Goal: Task Accomplishment & Management: Complete application form

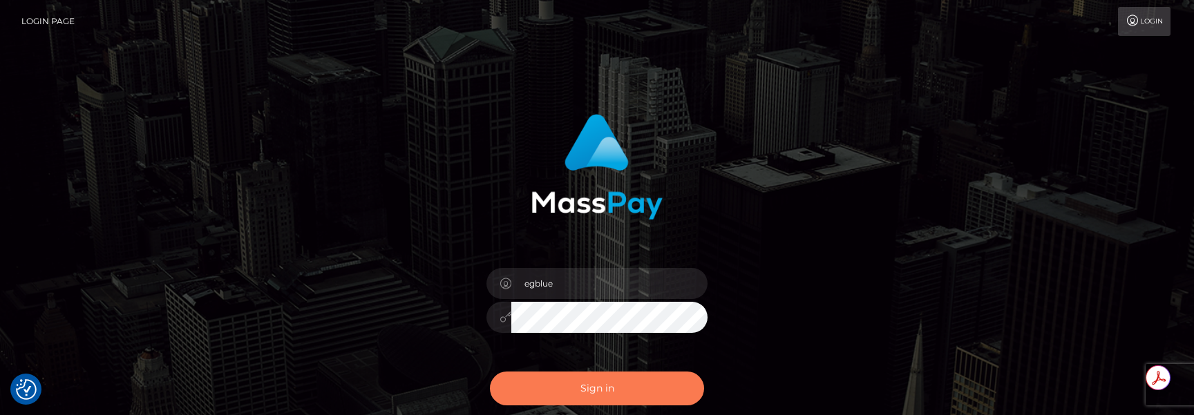
click at [633, 377] on button "Sign in" at bounding box center [597, 389] width 214 height 34
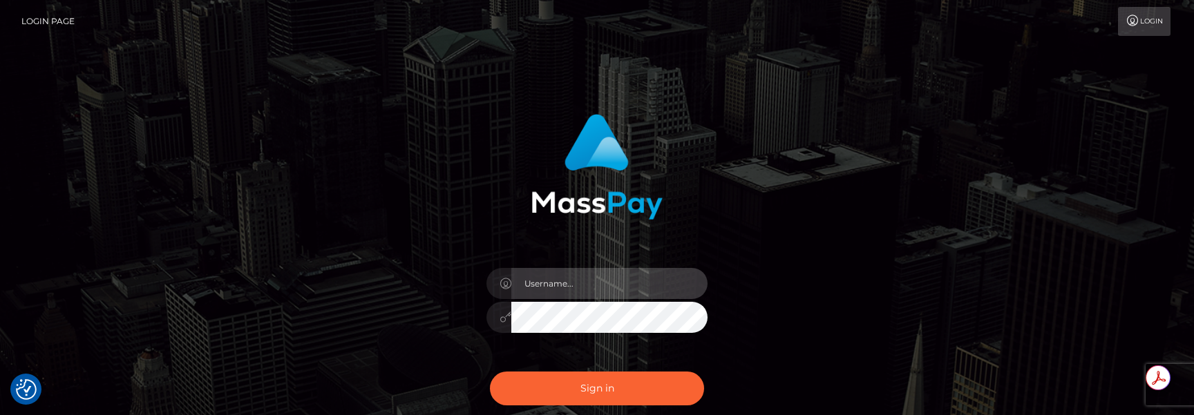
type input "egblue"
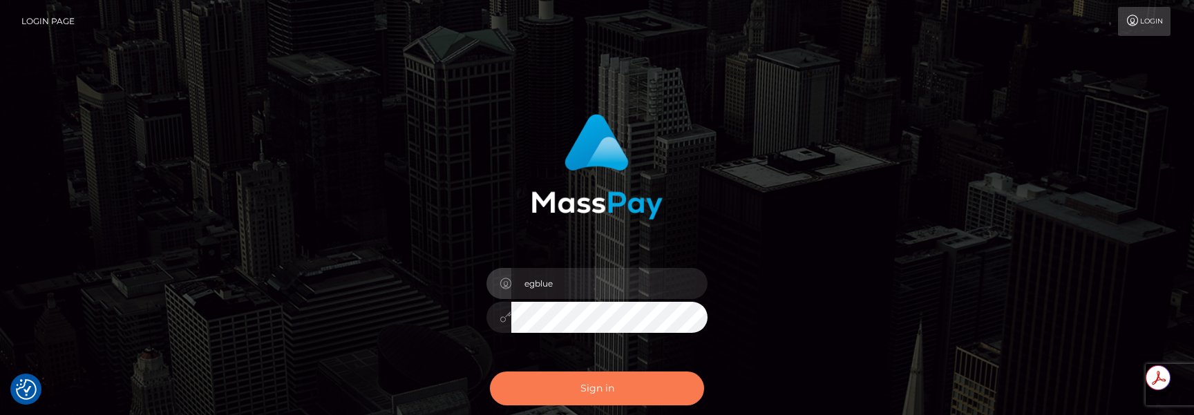
click at [633, 377] on button "Sign in" at bounding box center [597, 389] width 214 height 34
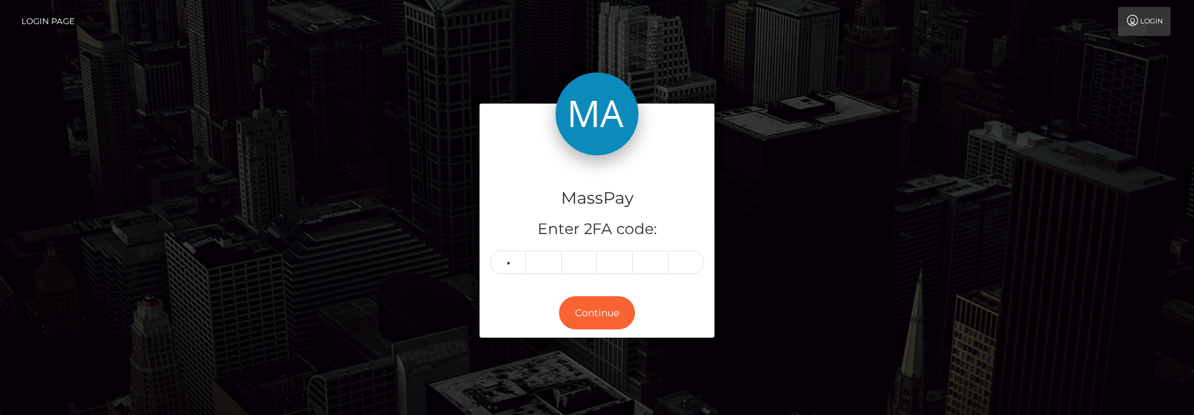
type input "0"
type input "8"
type input "2"
type input "1"
type input "3"
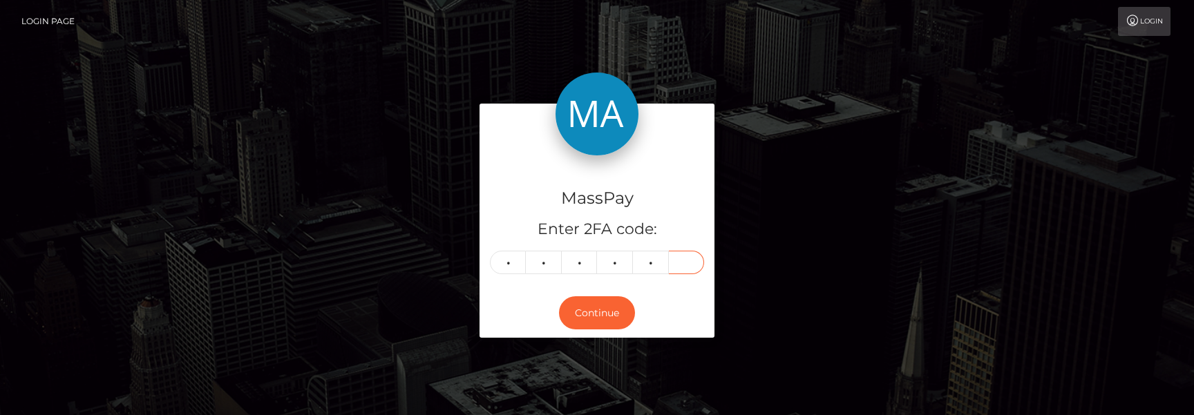
type input "7"
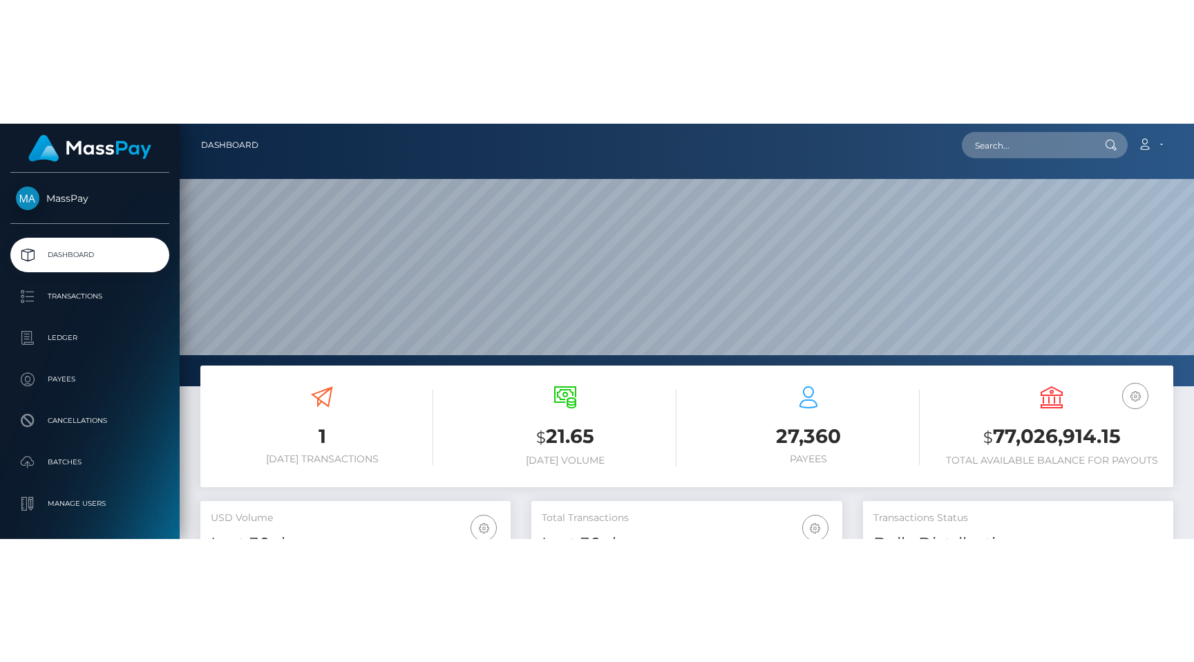
scroll to position [262, 1014]
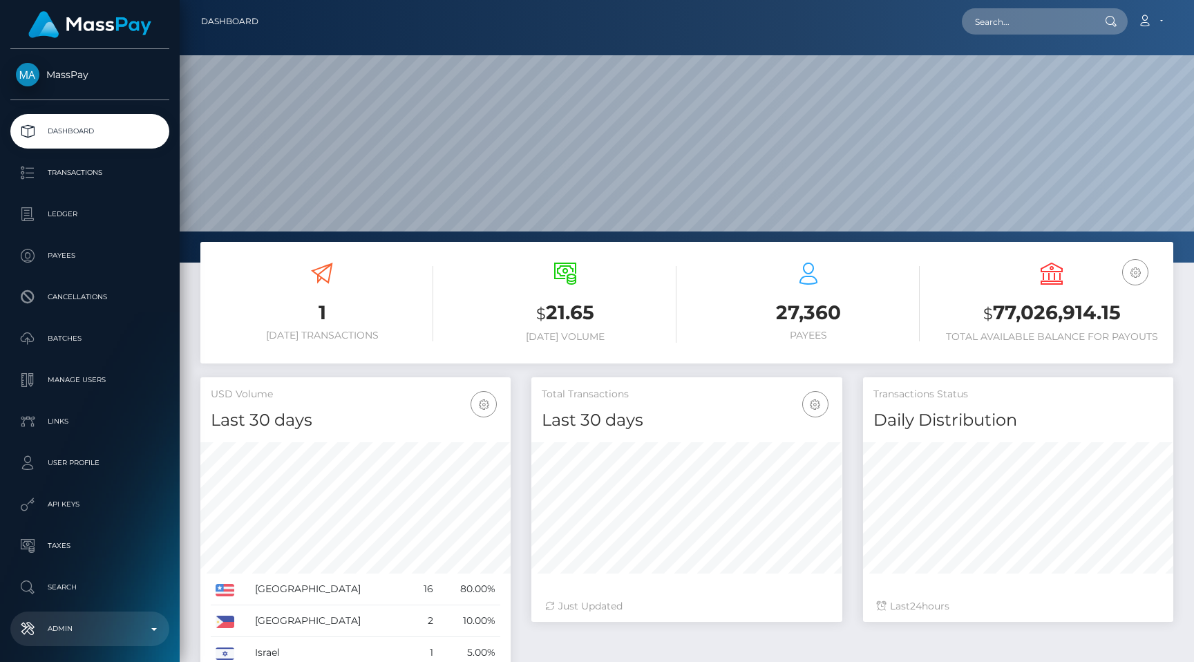
click at [57, 414] on p "Admin" at bounding box center [90, 628] width 148 height 21
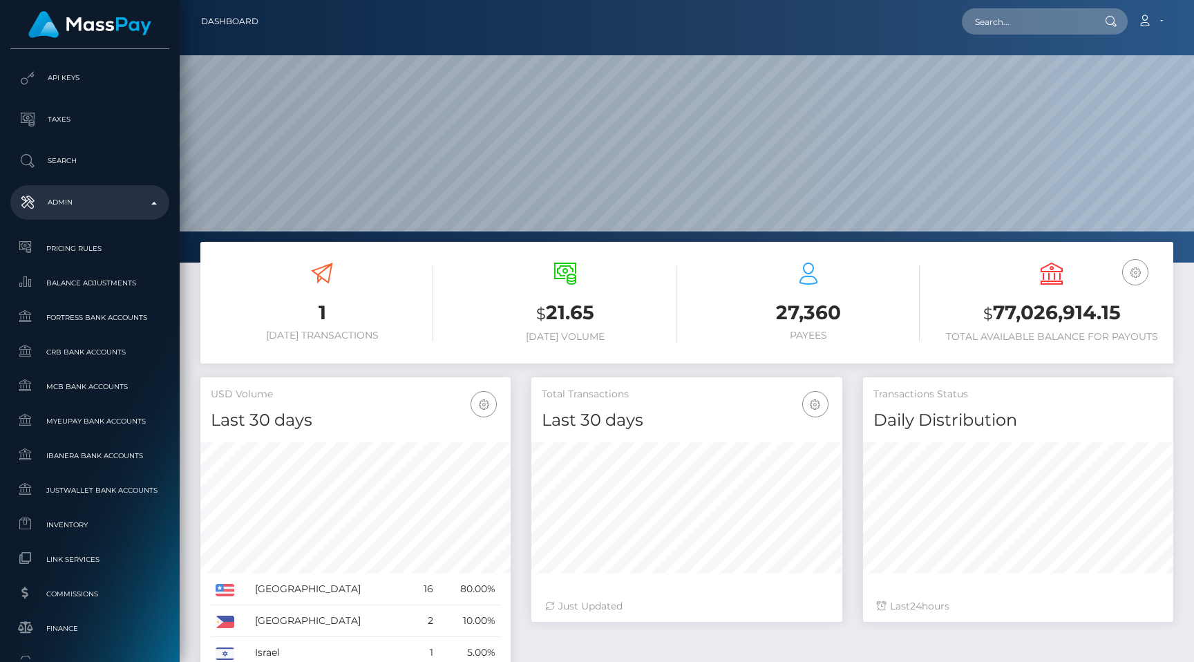
scroll to position [622, 0]
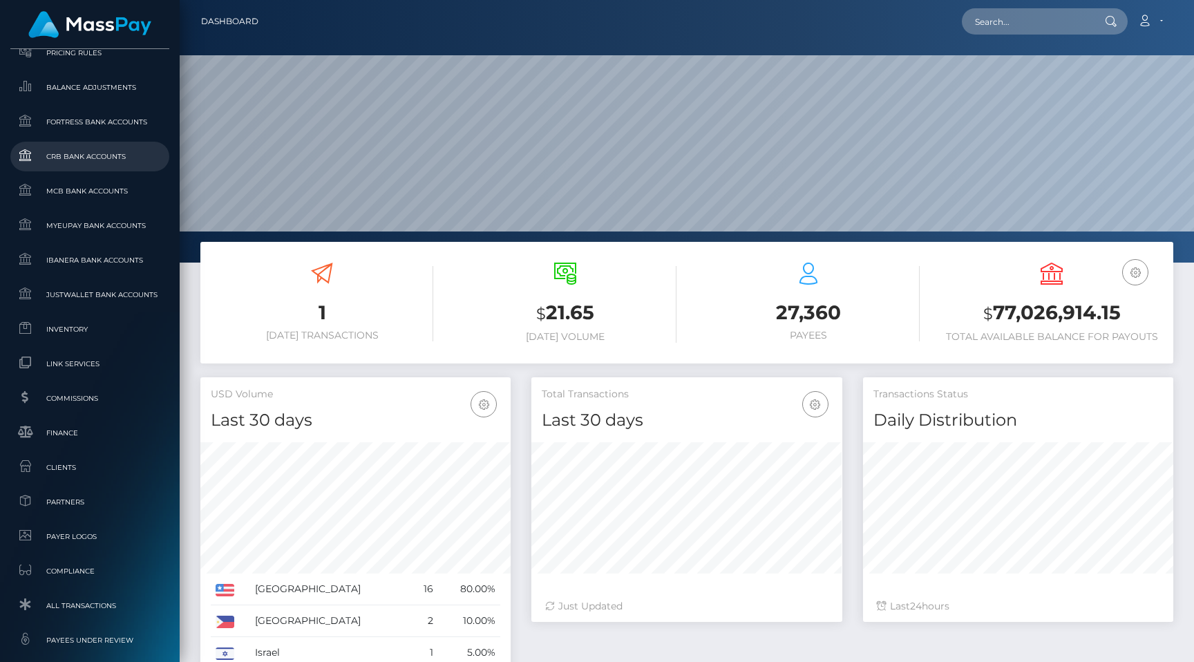
click at [76, 151] on span "CRB Bank Accounts" at bounding box center [90, 157] width 148 height 16
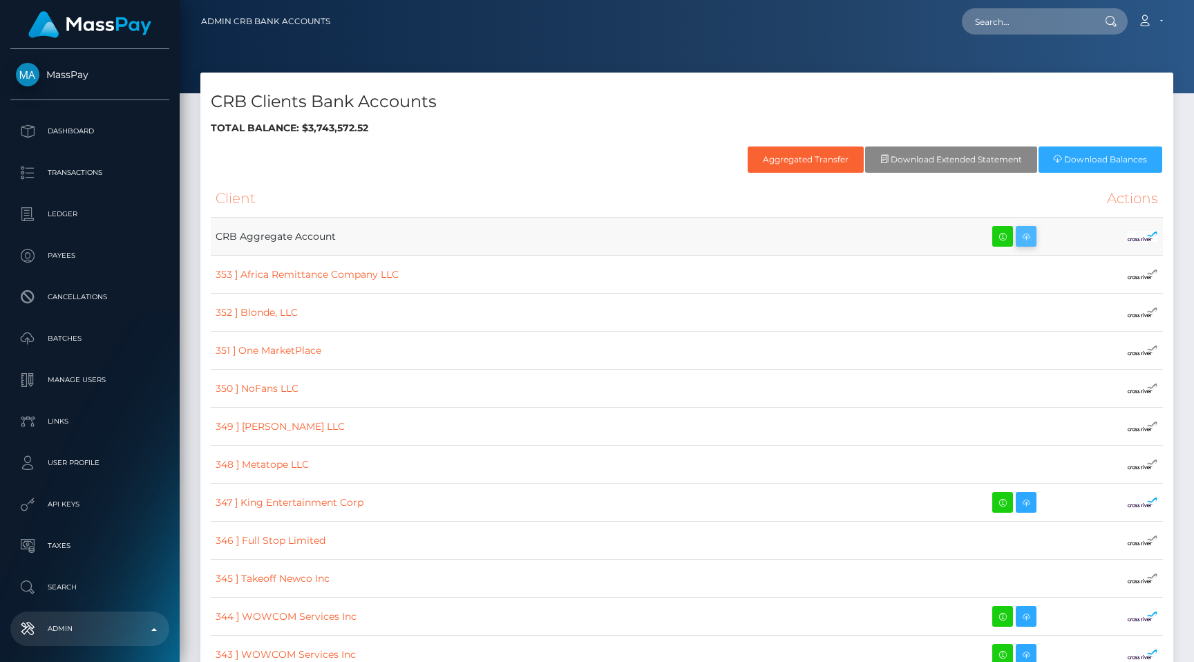
click at [1018, 241] on icon at bounding box center [1026, 236] width 17 height 17
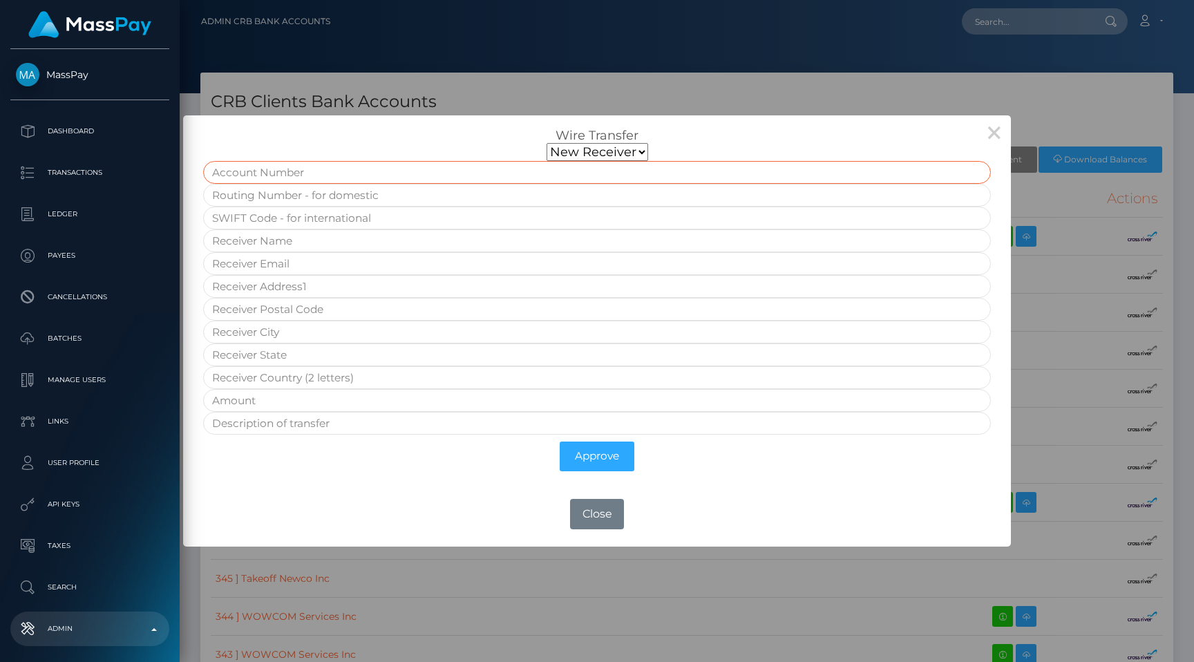
click at [352, 176] on input "text" at bounding box center [596, 172] width 787 height 23
paste input "ALTER TABLE `masspay`.`bics_ssi` DROP FOREIGN KEY `bics_countries`;"
type input "ALTER TABLE `masspay`.`bics_ssi` DROP FOREIGN KEY `bics_countries`;"
paste input "[FINANCIAL_ID]"
type input "[FINANCIAL_ID]"
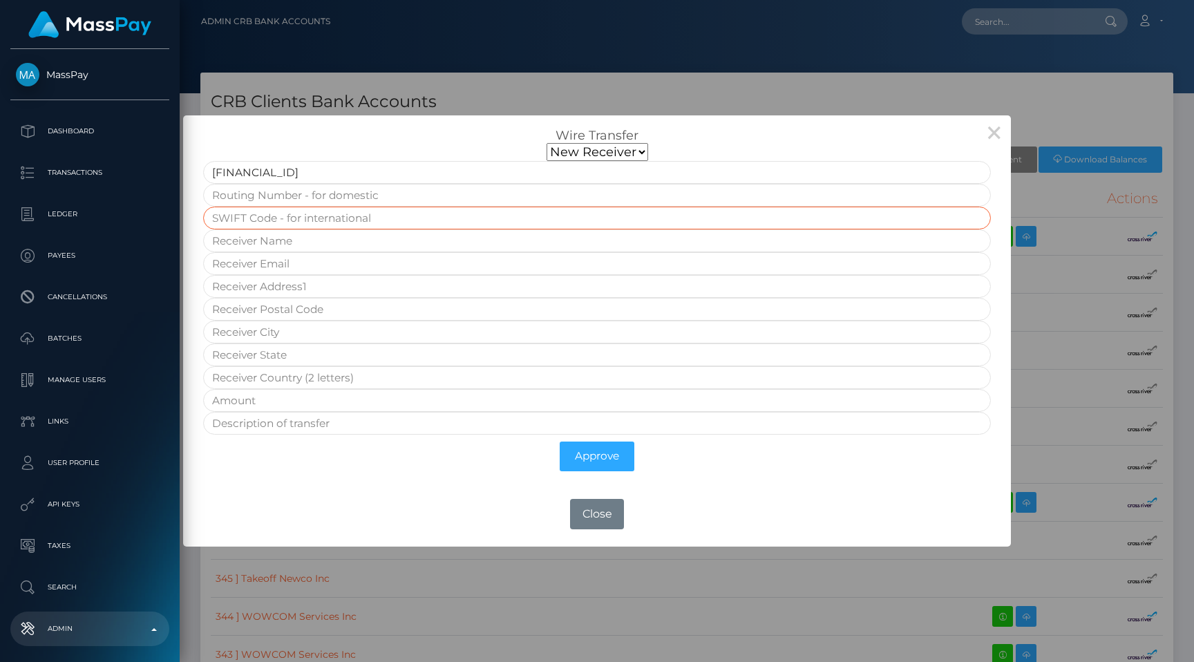
click at [264, 213] on input "text" at bounding box center [596, 218] width 787 height 23
paste input "CHASIE4L"
type input "CHASIE4L"
click at [359, 242] on input "text" at bounding box center [596, 240] width 787 height 23
paste input "Neema Global -USD"
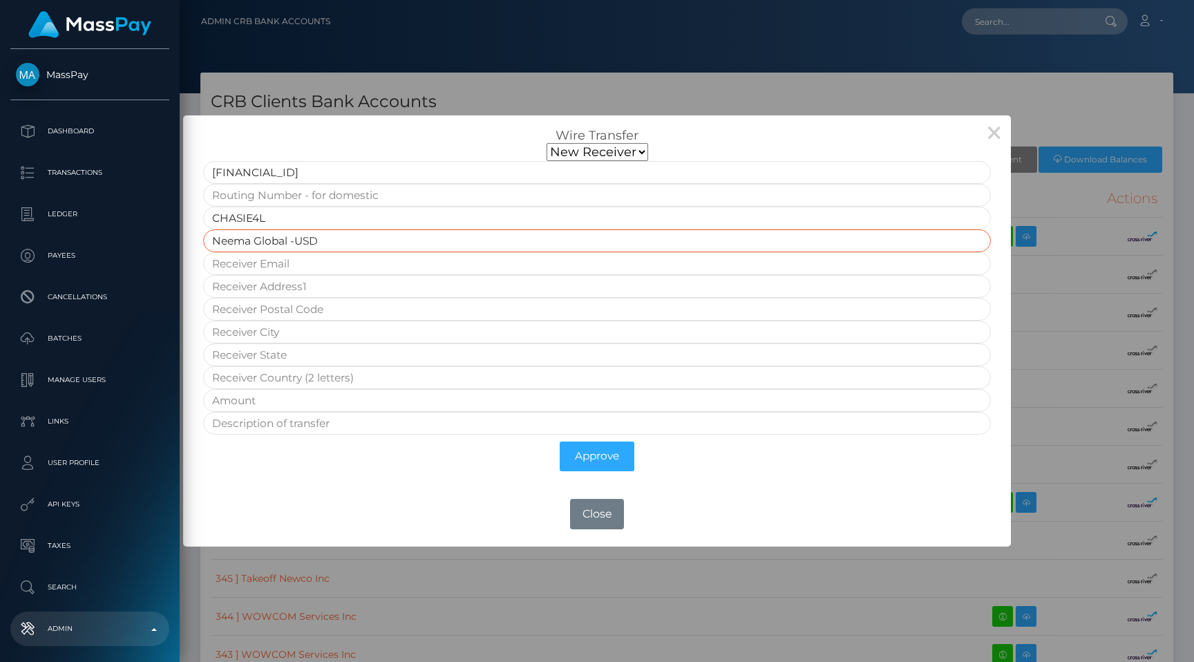
type input "Neema Global -USD"
paste input "gili@getneema.com"
type input "gili@getneema.com"
paste input "Ha-Shlosha St 2"
type input "Ha-Shlosha St 2"
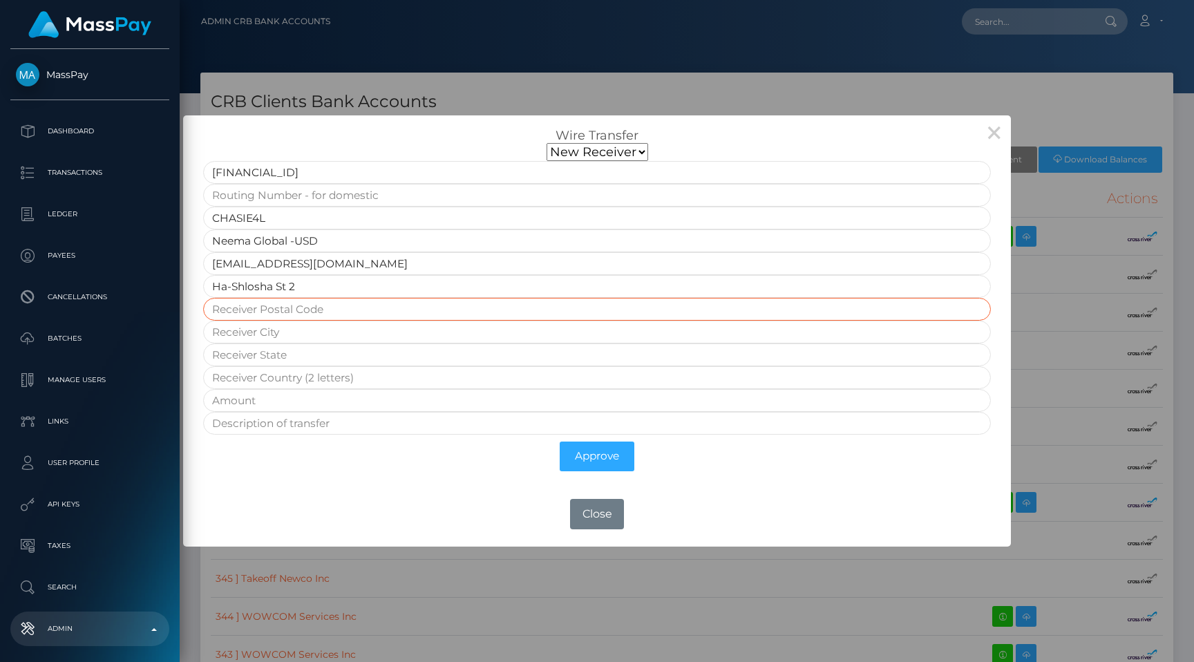
paste input "66052"
type input "66052"
paste input "Tel Aviv"
type input "Tel Aviv"
paste input "Jaffa"
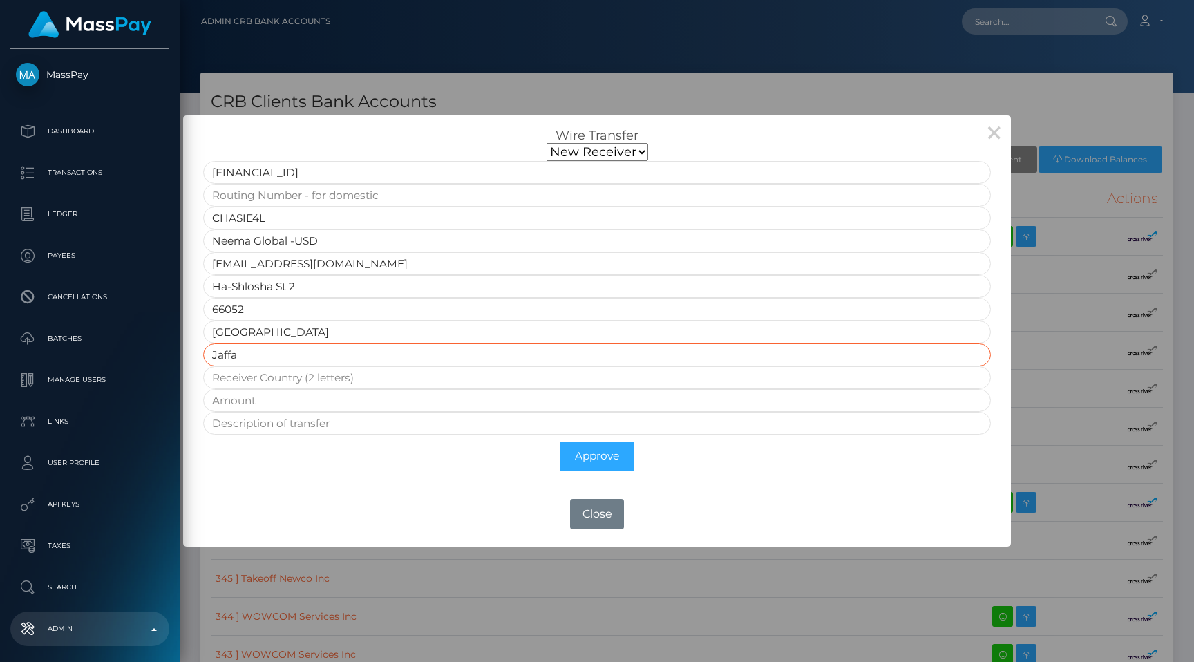
type input "Jaffa"
type input "IL"
type input "1"
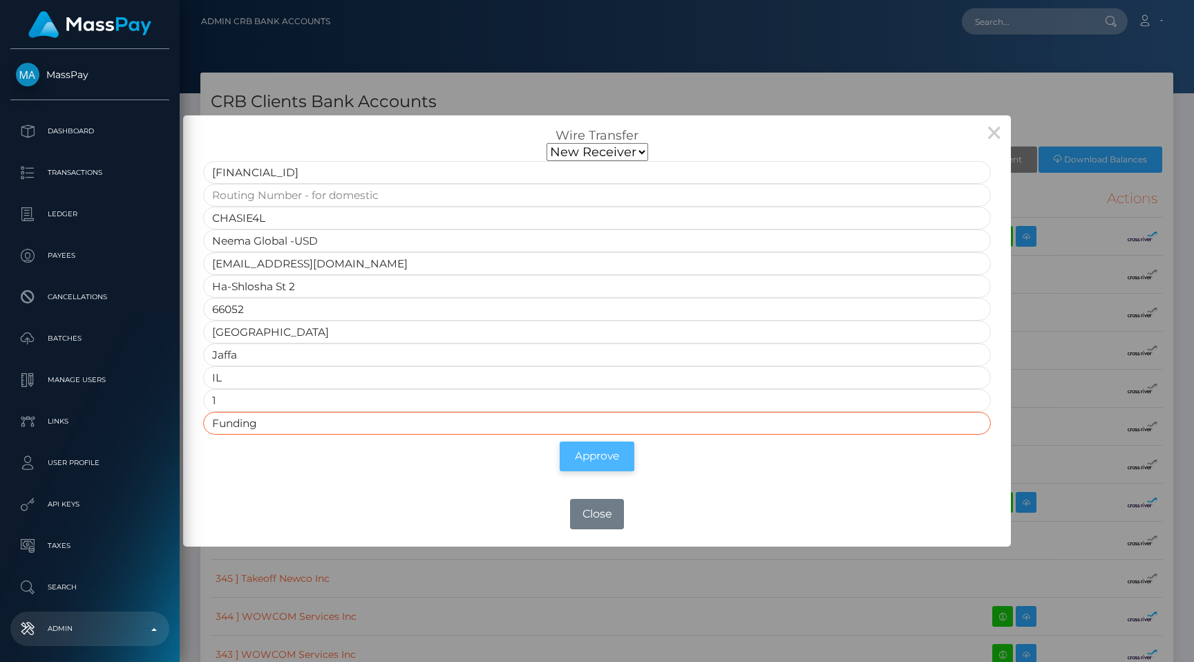
type input "Funding"
click at [592, 461] on button "Approve" at bounding box center [597, 456] width 75 height 30
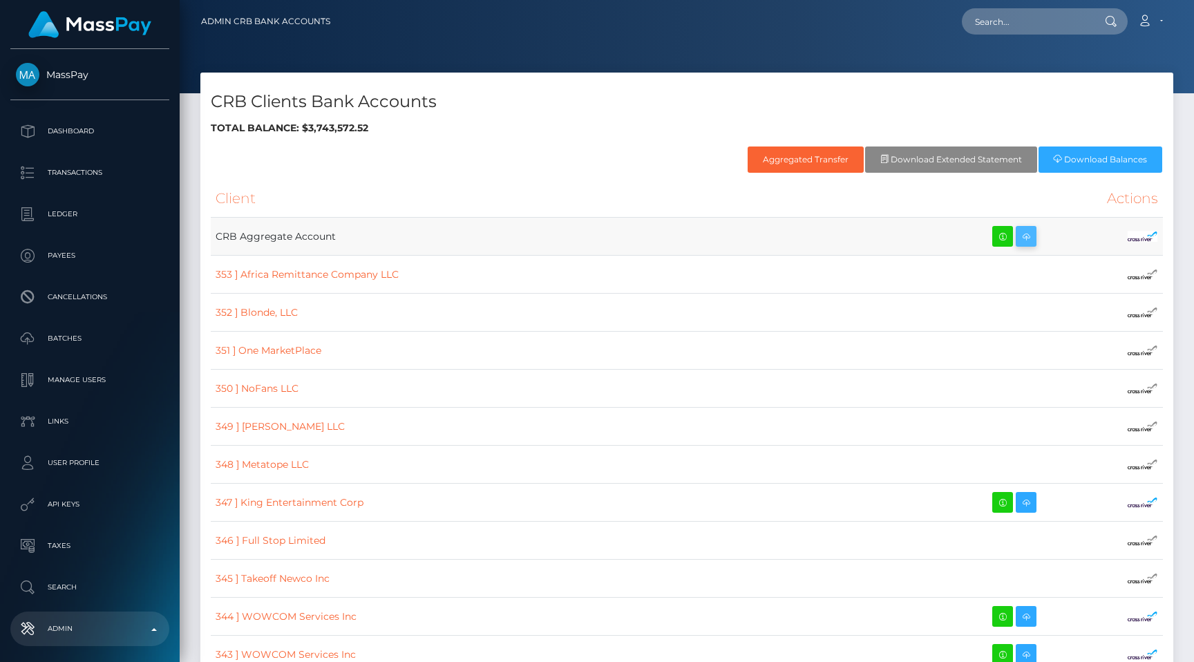
click at [1018, 233] on icon at bounding box center [1026, 236] width 17 height 17
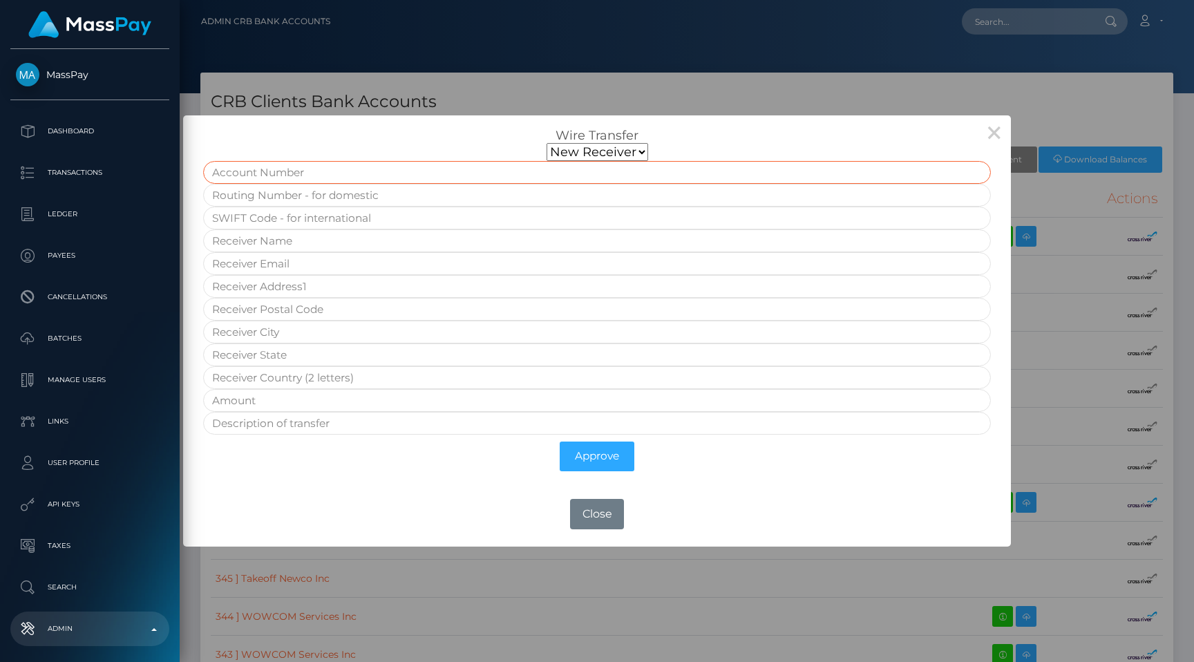
click at [501, 173] on input "text" at bounding box center [596, 172] width 787 height 23
paste input "[FINANCIAL_ID]"
type input "IE73CHAS93090301407904"
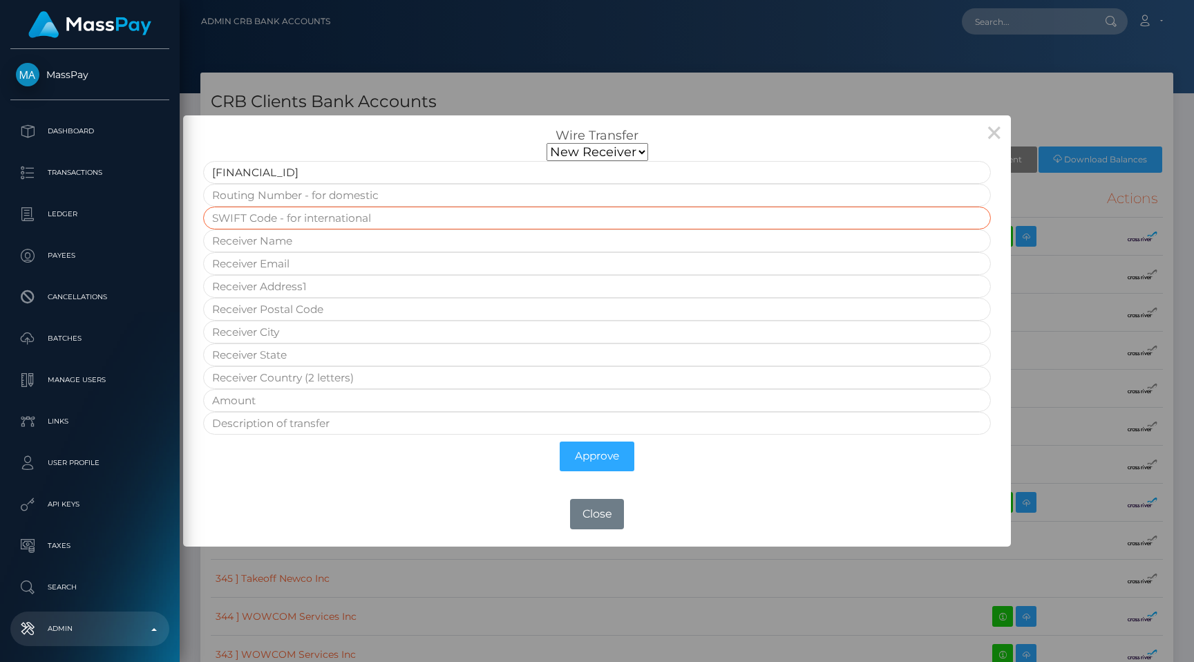
paste input "CHASIE4L"
type input "CHASIE4L"
paste input "Neema Global -USD"
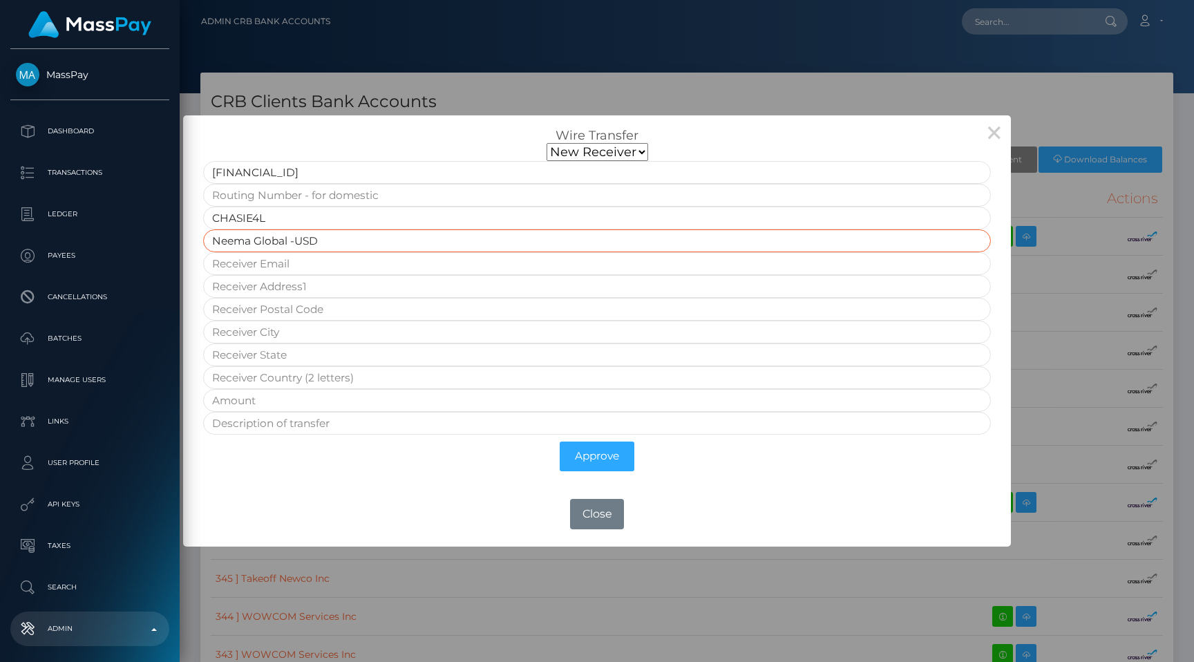
type input "Neema Global -USD"
paste input "gili@getneema.com"
type input "gili@getneema.com"
paste input "Ha-Shlosha St 2"
type input "Ha-Shlosha St 2"
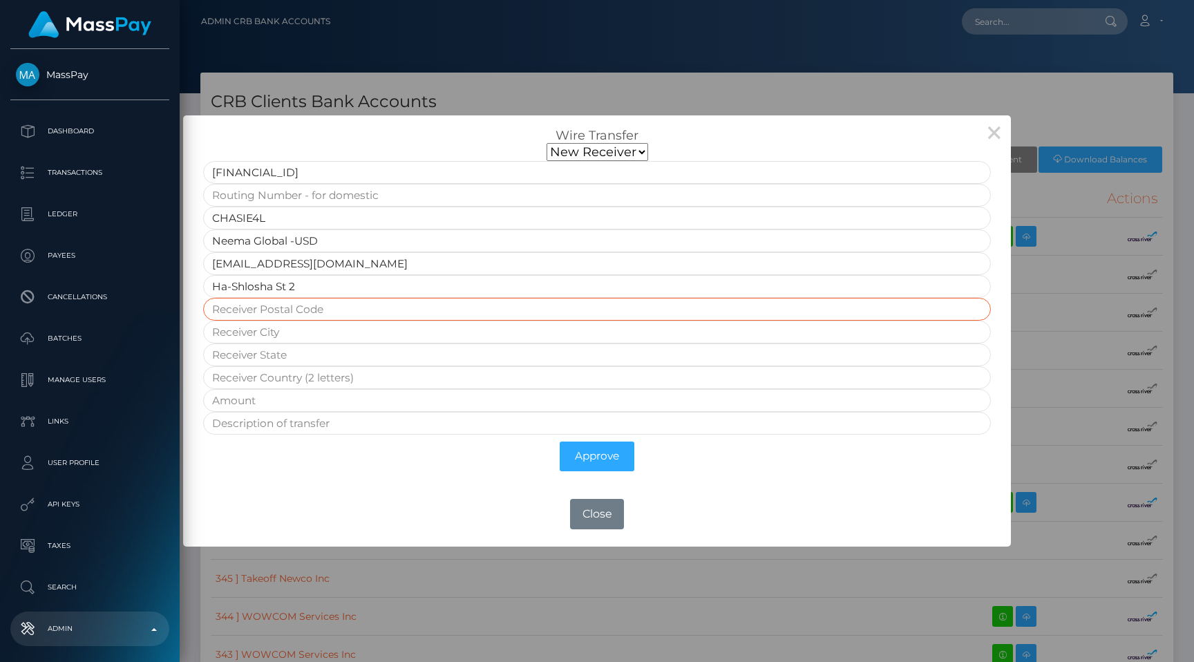
paste input "66052"
type input "66052"
paste input "Tel Aviv"
type input "Tel Aviv"
paste input "Jaffa"
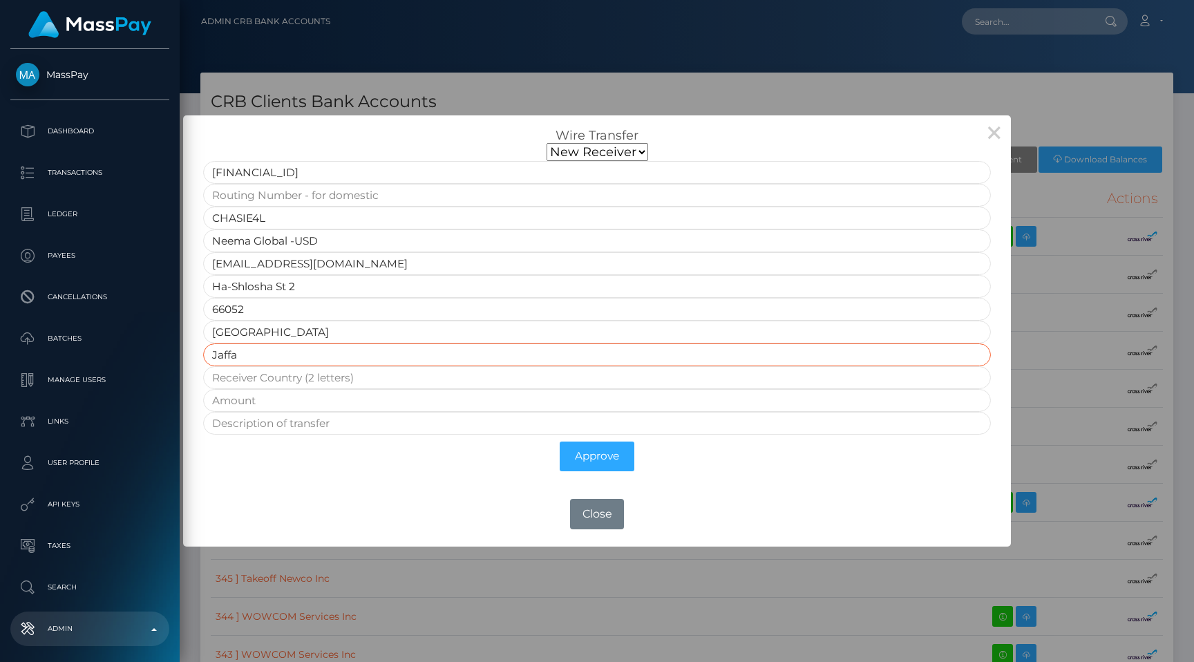
type input "Jaffa"
type input "IL"
type input "5"
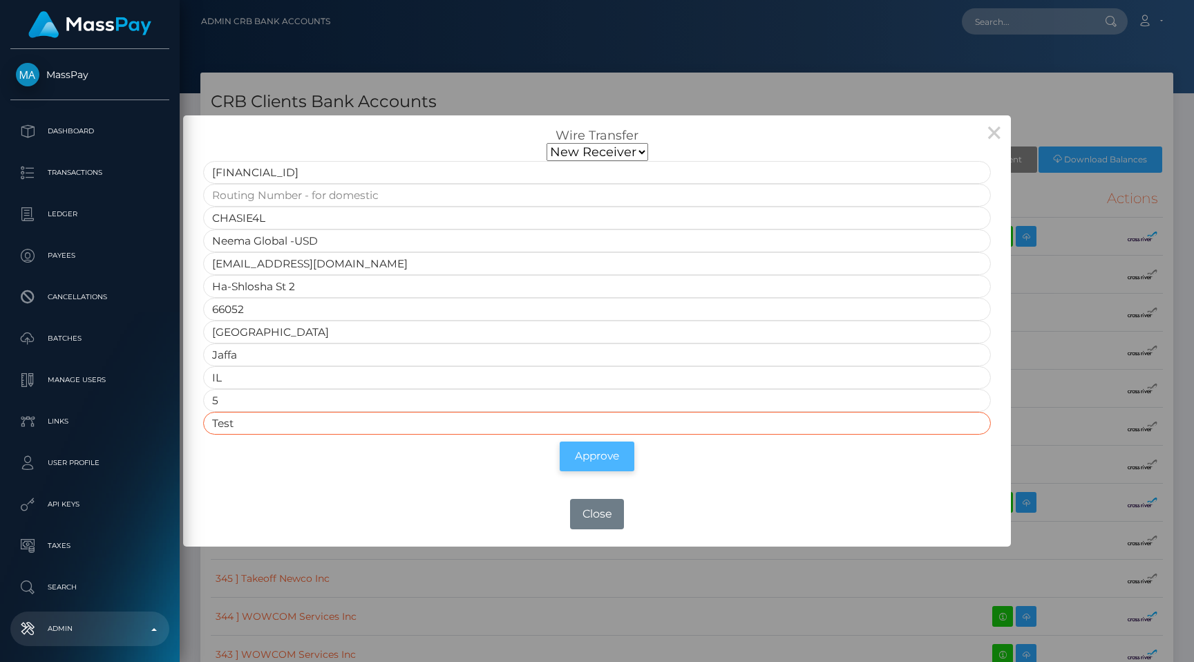
type input "Test"
click at [623, 450] on button "Approve" at bounding box center [597, 456] width 75 height 30
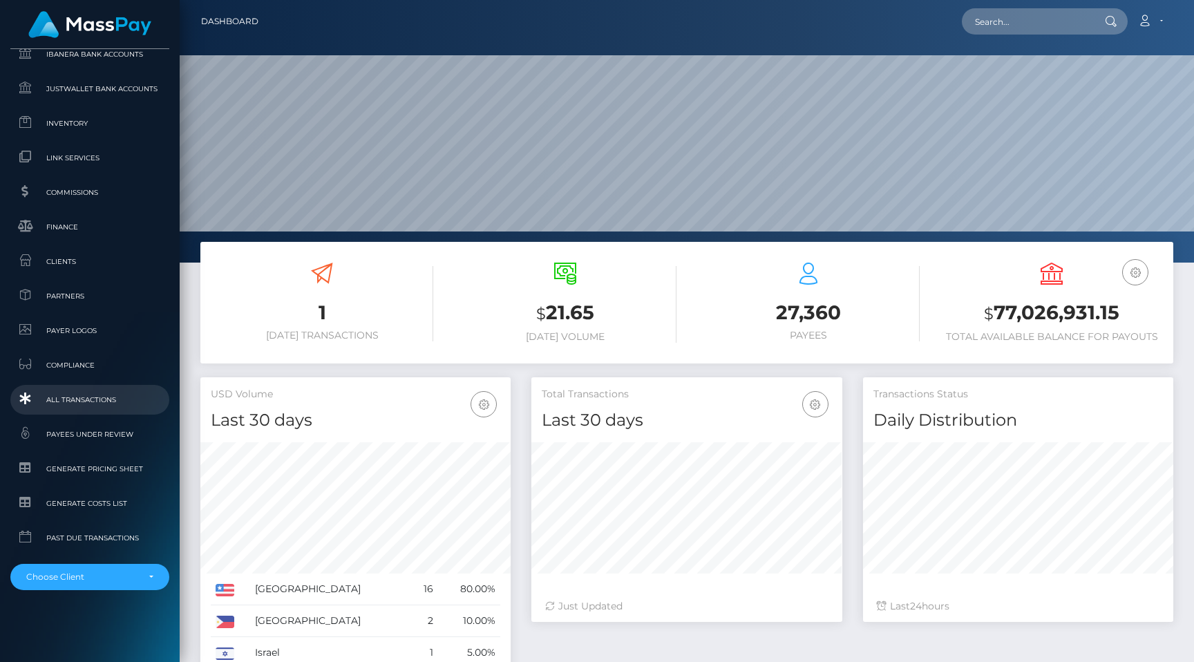
click at [86, 409] on link "All Transactions" at bounding box center [89, 400] width 159 height 30
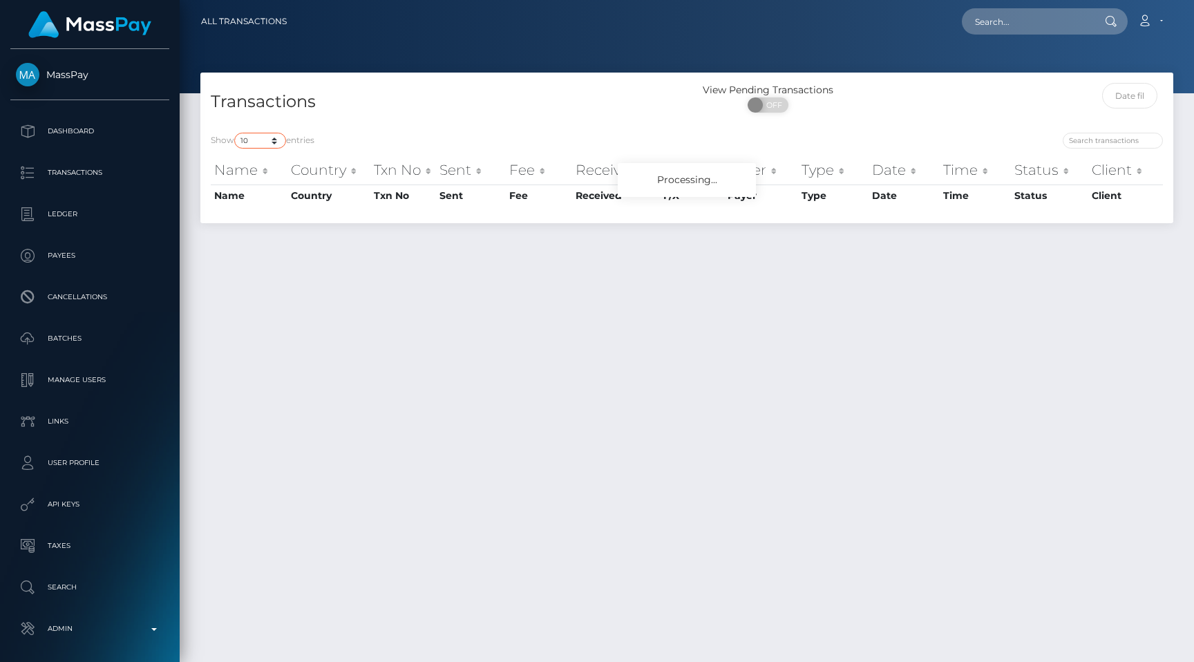
click at [258, 145] on select "10 25 50 100 250 500 1,000 3,500 All" at bounding box center [260, 141] width 52 height 16
select select "250"
click at [236, 133] on select "10 25 50 100 250 500 1,000 3,500 All" at bounding box center [260, 141] width 52 height 16
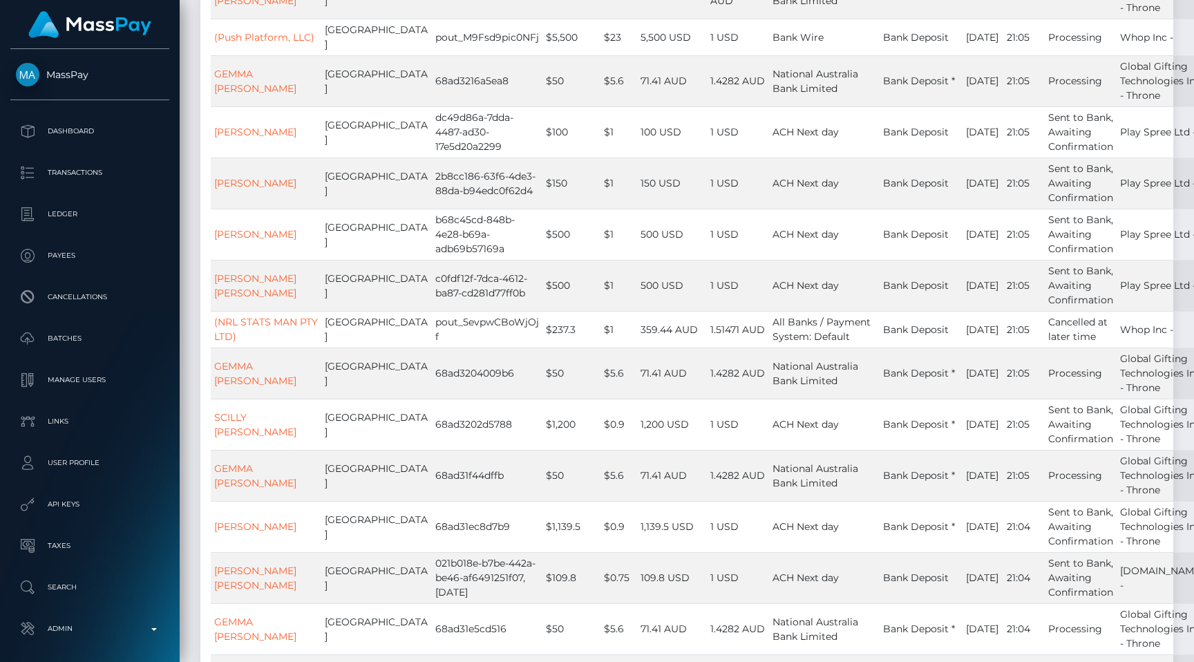
scroll to position [479, 0]
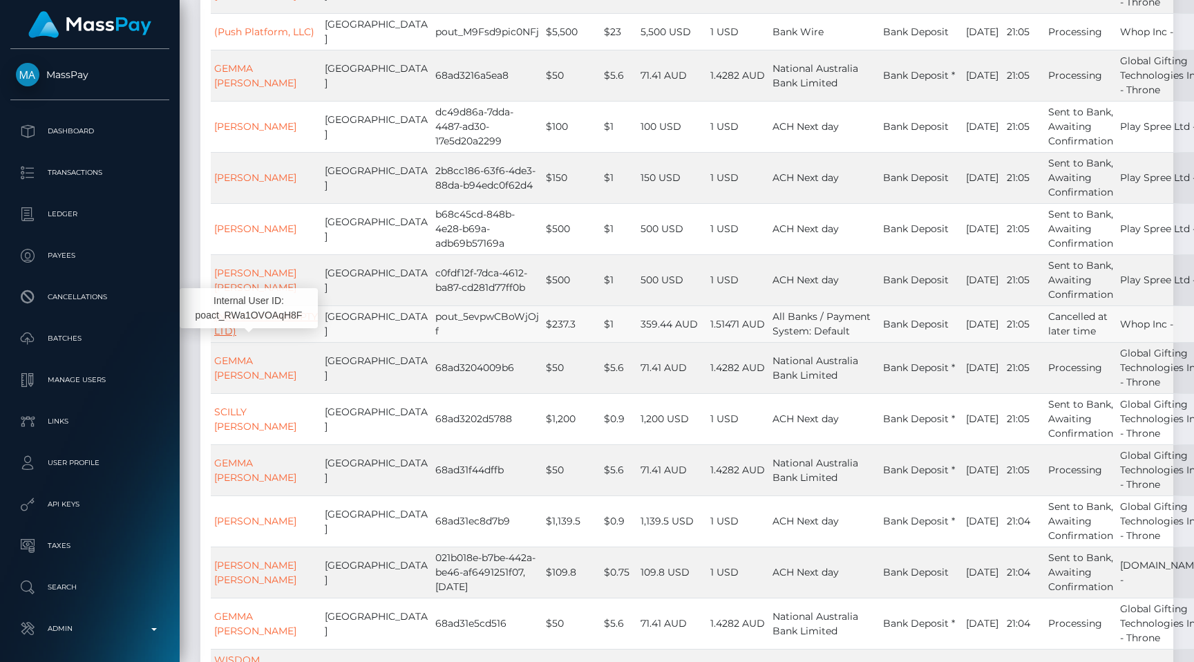
click at [249, 337] on link "(NRL STATS MAN PTY LTD)" at bounding box center [266, 323] width 104 height 27
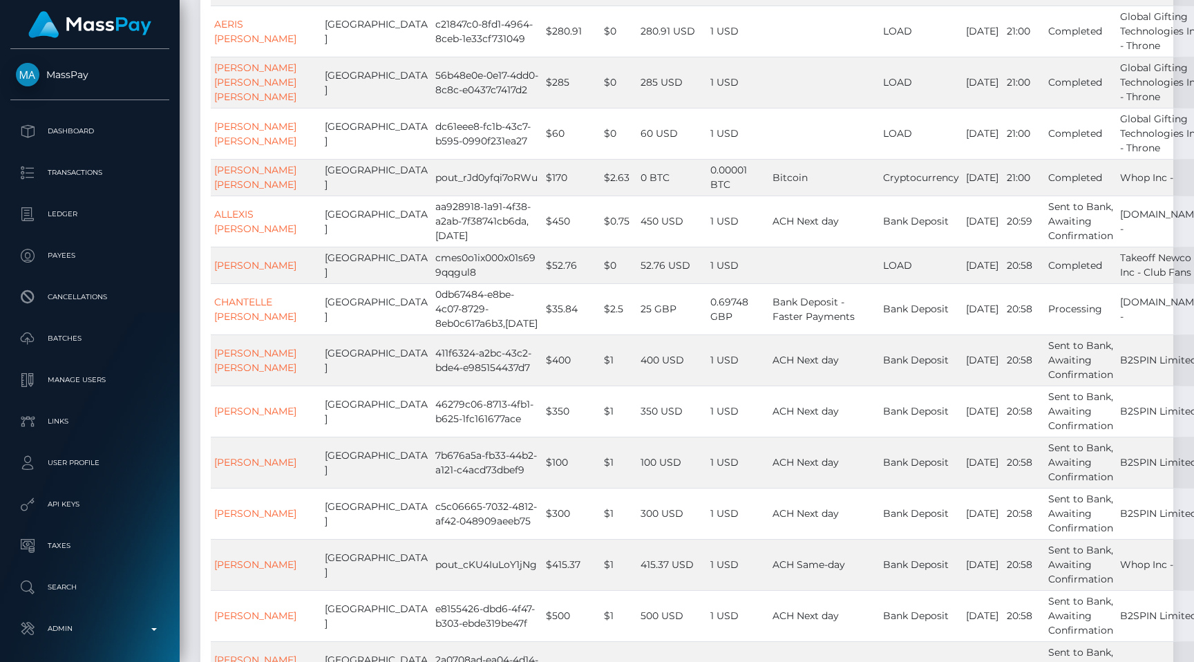
scroll to position [2955, 0]
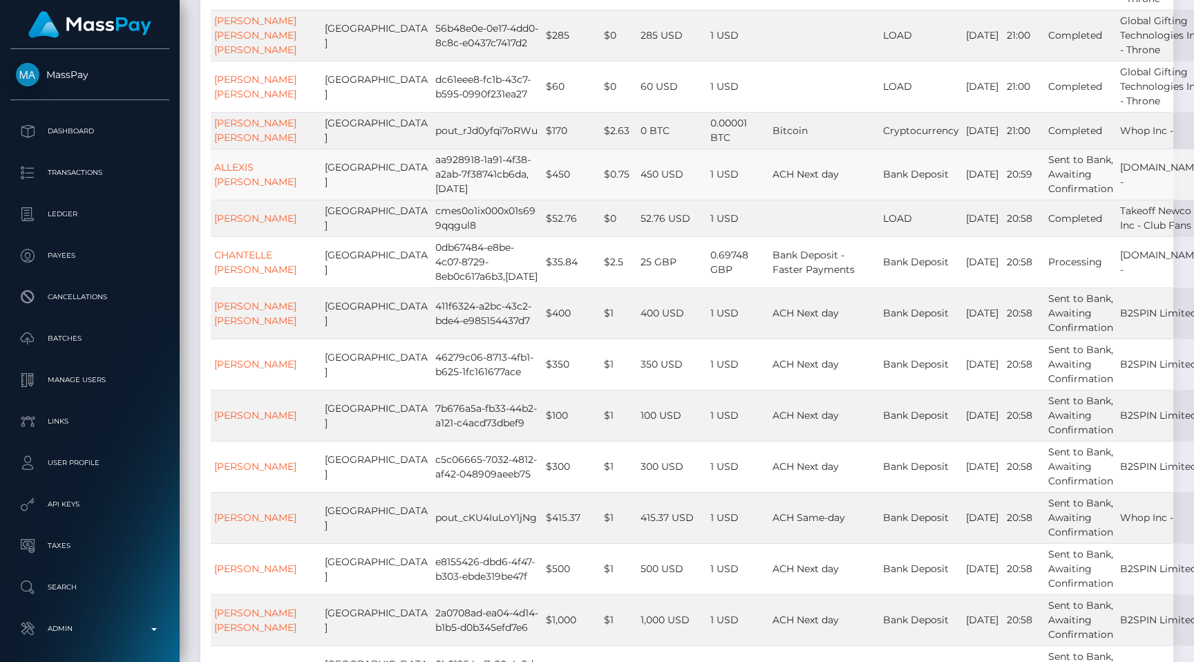
click at [769, 200] on td "ACH Next day" at bounding box center [824, 174] width 111 height 51
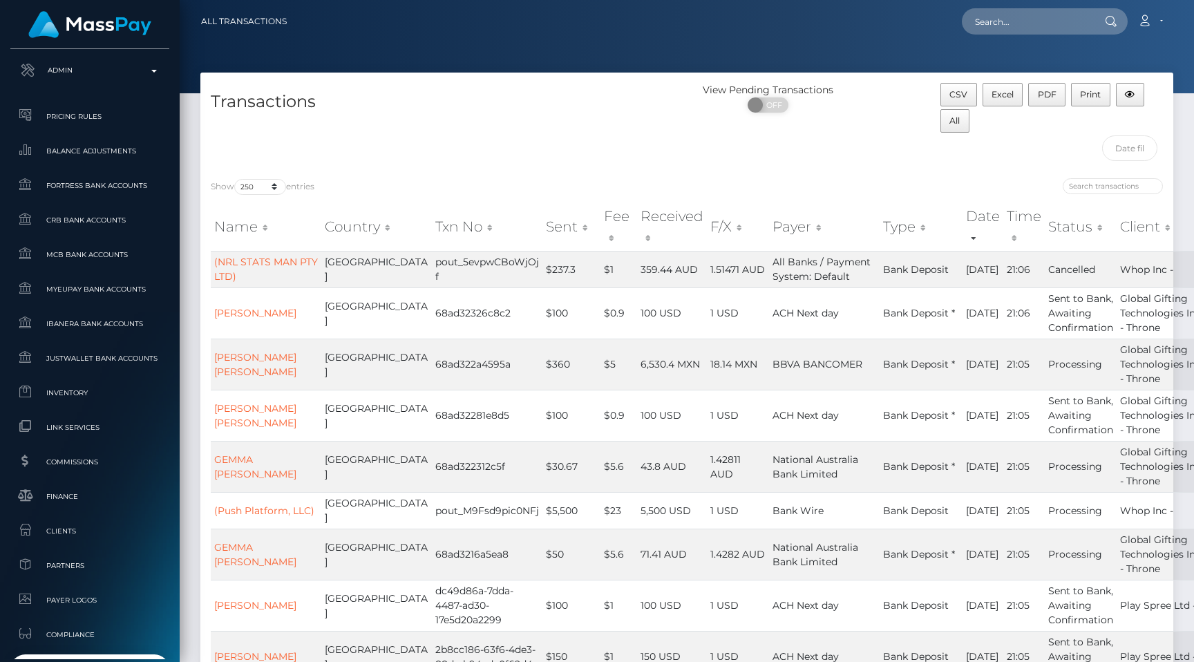
scroll to position [615, 0]
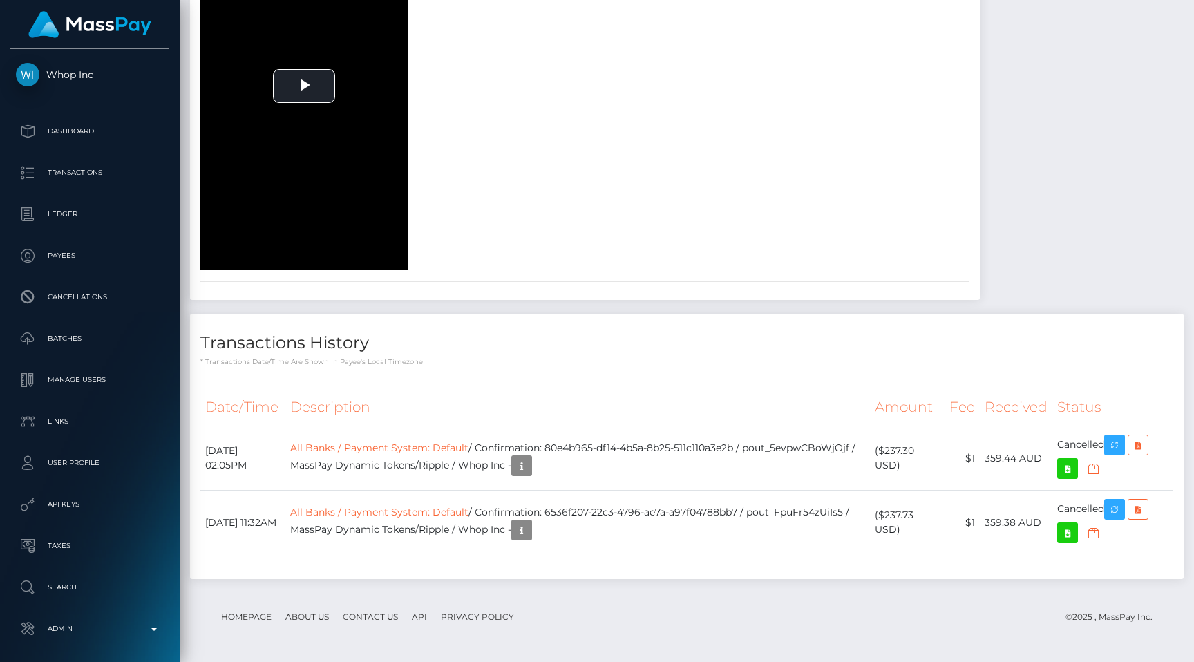
scroll to position [2322, 0]
click at [468, 447] on link "All Banks / Payment System: Default" at bounding box center [379, 447] width 178 height 12
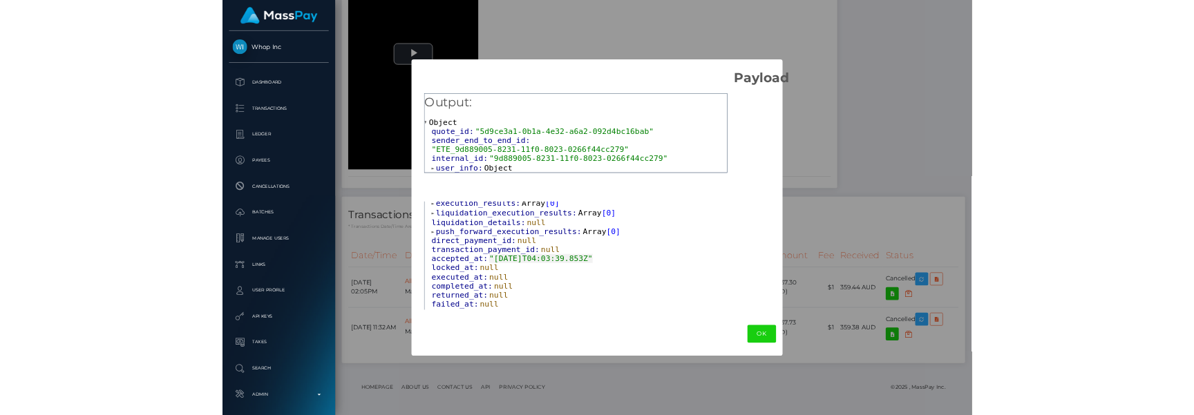
scroll to position [267, 0]
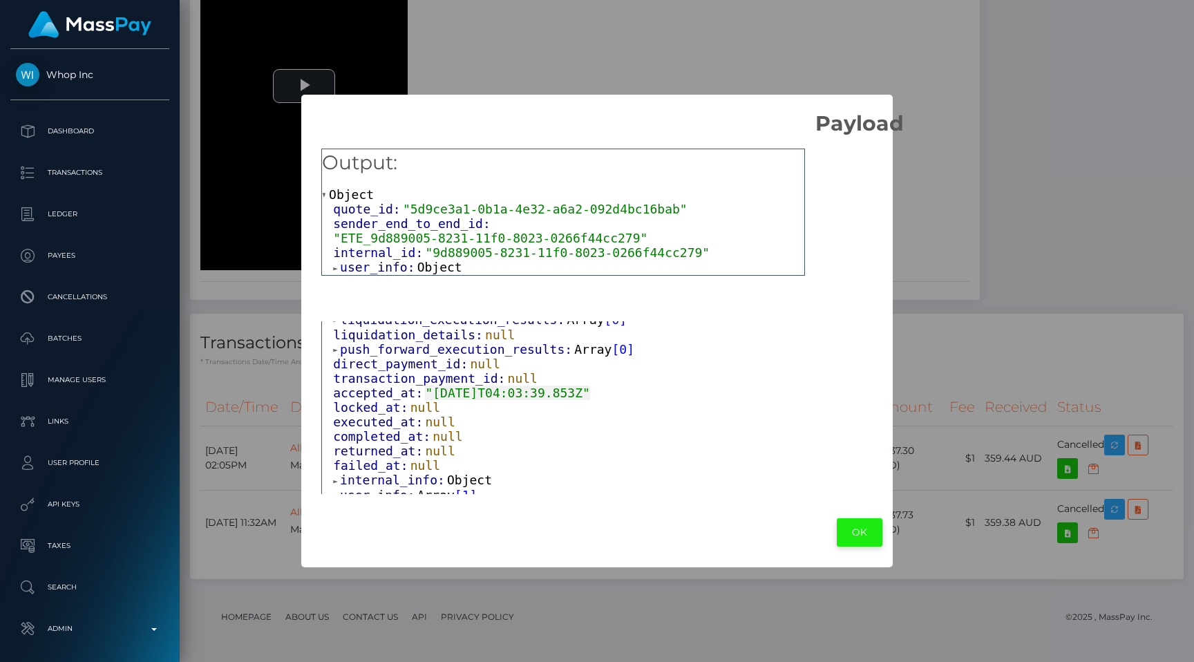
click at [848, 526] on button "OK" at bounding box center [860, 532] width 46 height 28
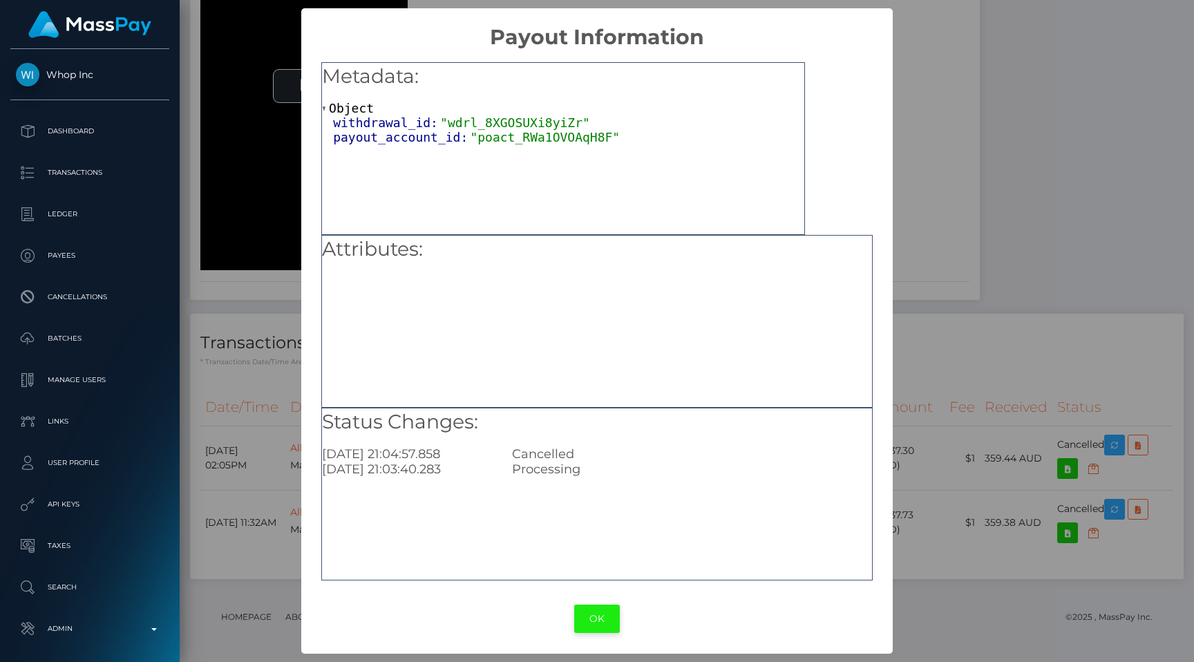
click at [604, 616] on button "OK" at bounding box center [597, 618] width 46 height 28
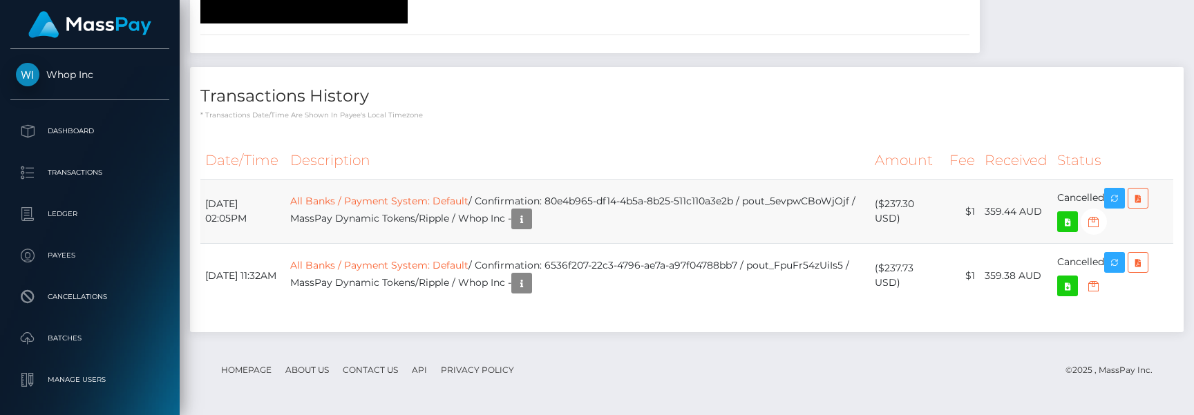
scroll to position [2467, 0]
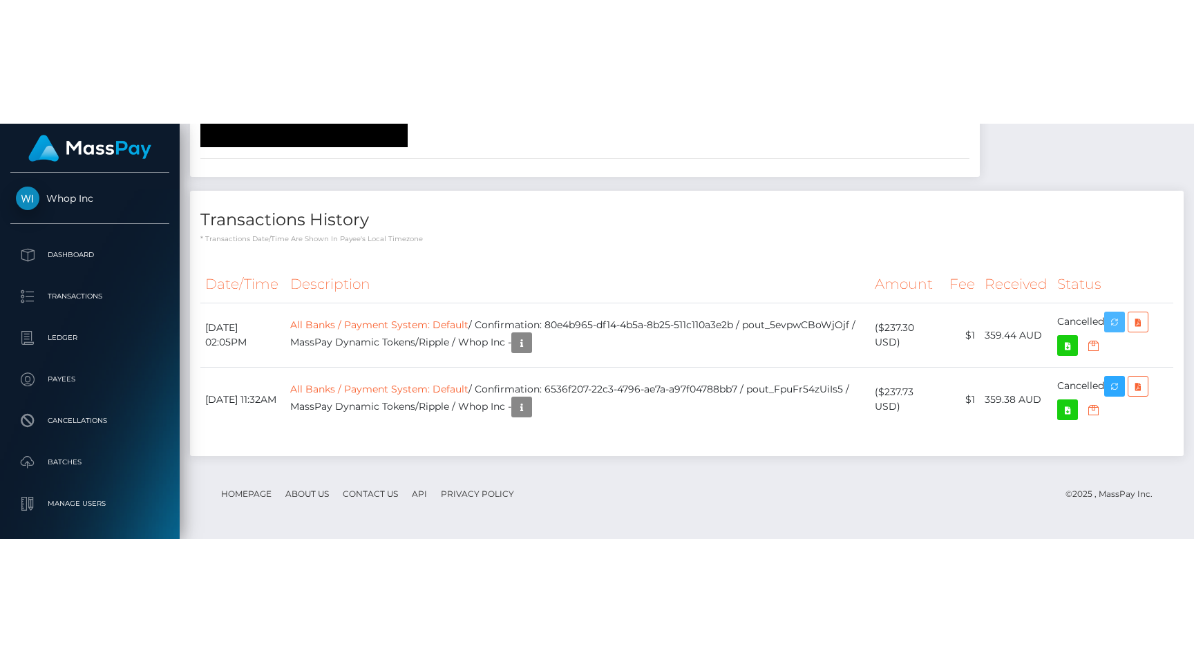
scroll to position [2322, 0]
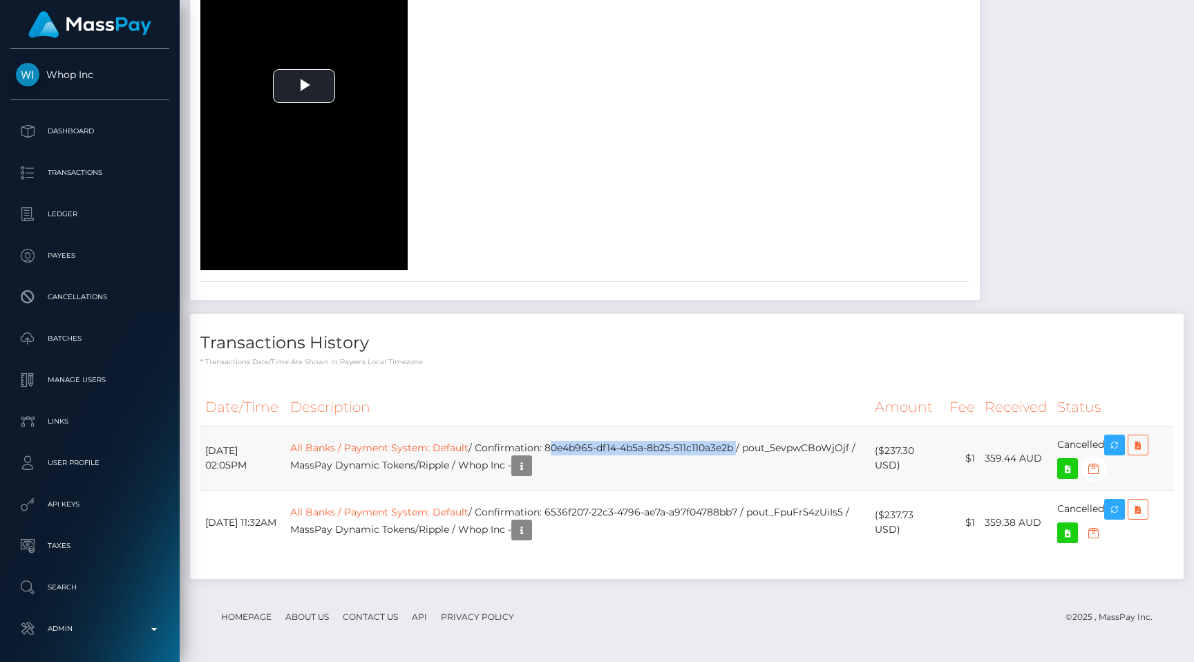
drag, startPoint x: 569, startPoint y: 448, endPoint x: 760, endPoint y: 442, distance: 190.8
click at [760, 442] on td "All Banks / Payment System: Default / Confirmation: 80e4b965-df14-4b5a-8b25-511…" at bounding box center [577, 458] width 584 height 64
copy td "80e4b965-df14-4b5a-8b25-511c110a3e2b"
click at [963, 62] on div "face document-back document-front" at bounding box center [585, 25] width 790 height 489
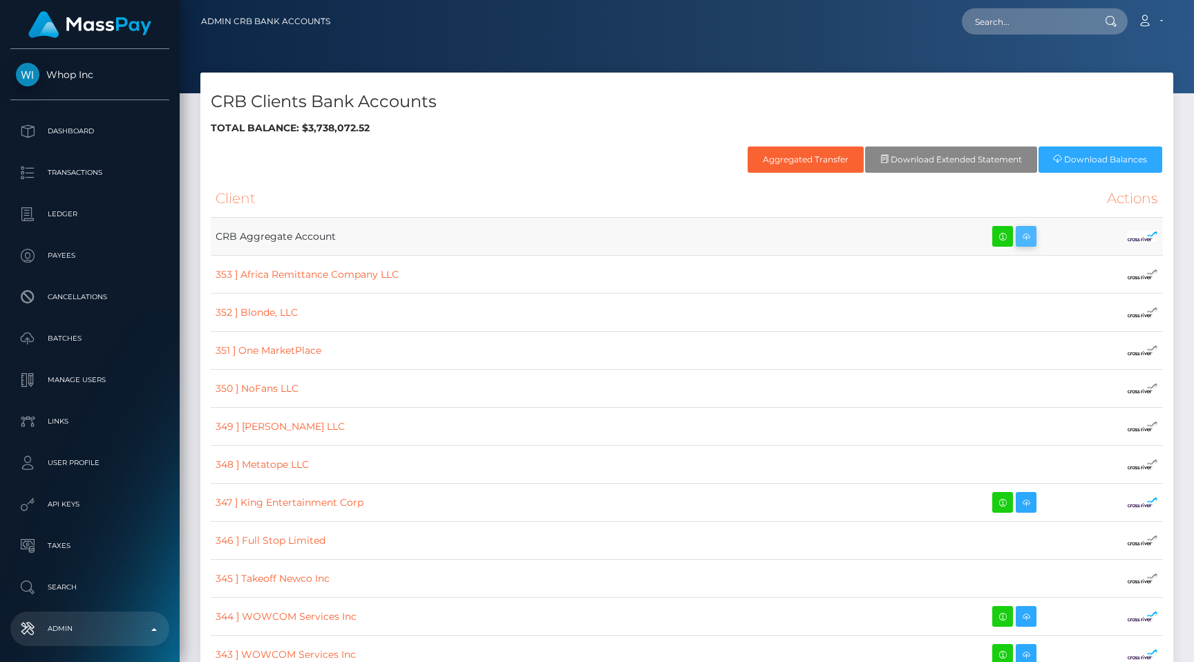
click at [1018, 237] on icon at bounding box center [1026, 236] width 17 height 17
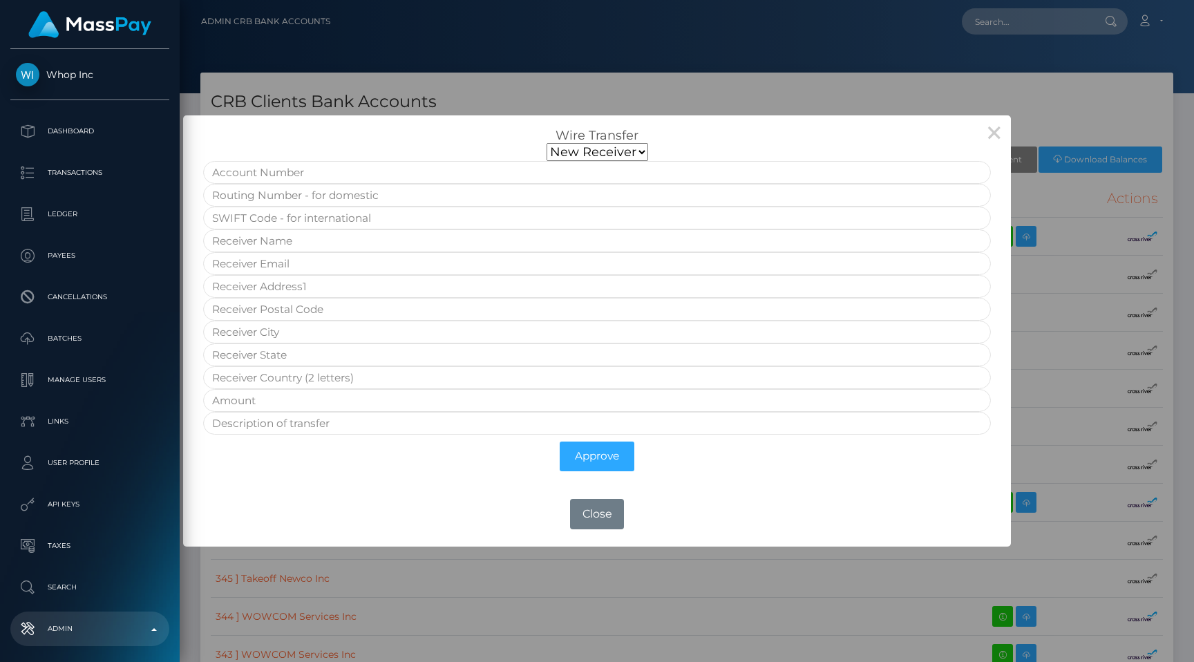
click at [636, 157] on select "New Receiver" at bounding box center [597, 152] width 102 height 18
click at [1001, 131] on button "×" at bounding box center [993, 131] width 33 height 33
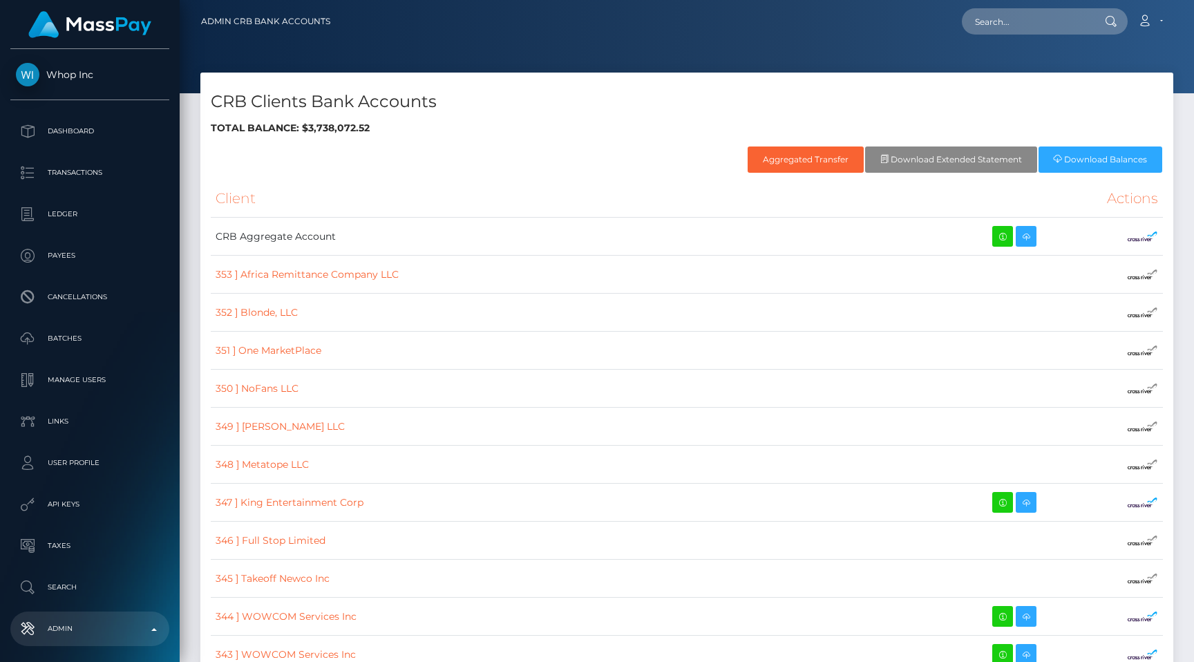
click at [564, 210] on th "Client" at bounding box center [571, 199] width 720 height 38
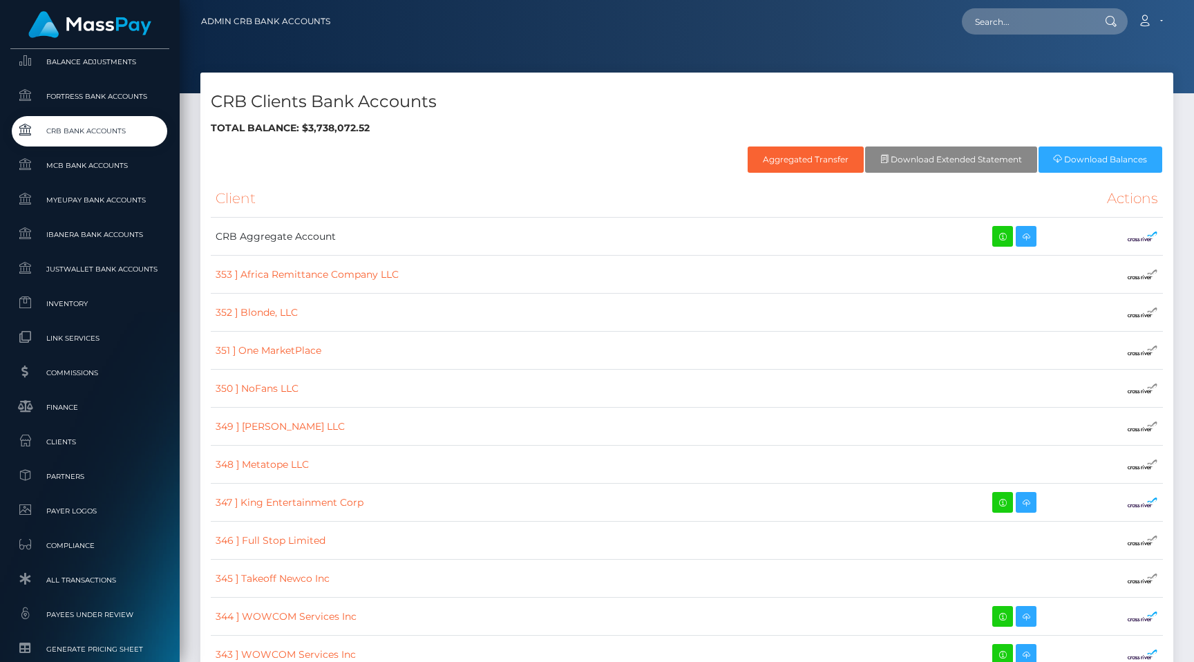
scroll to position [667, 0]
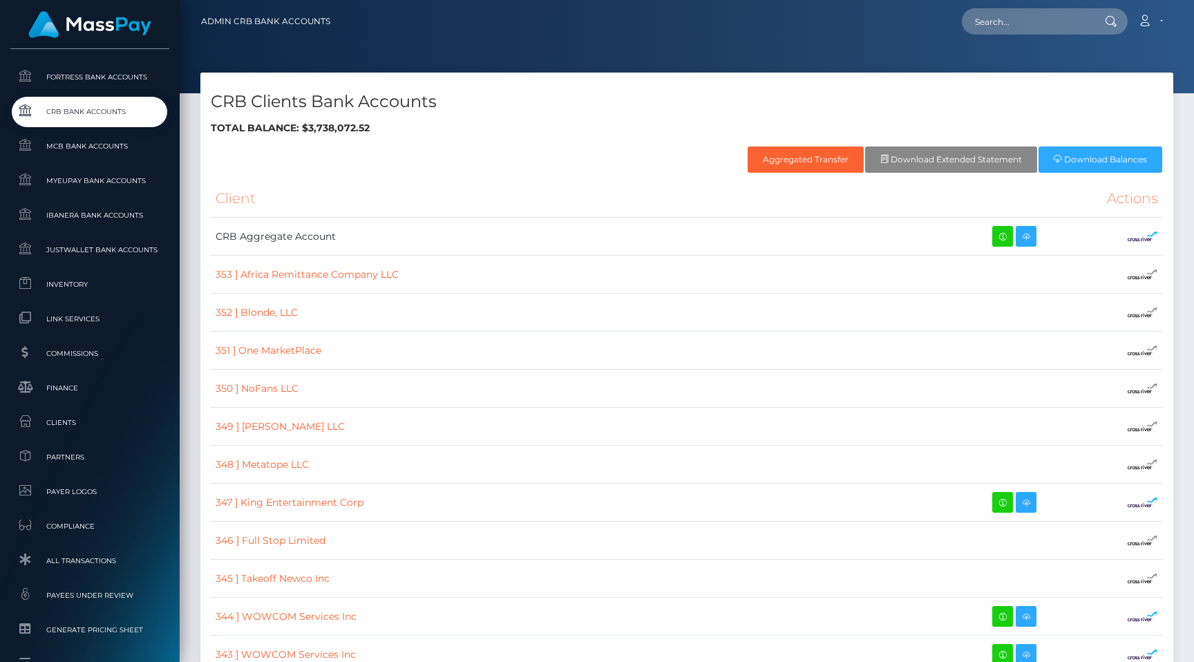
click at [133, 122] on link "CRB Bank Accounts" at bounding box center [89, 112] width 159 height 30
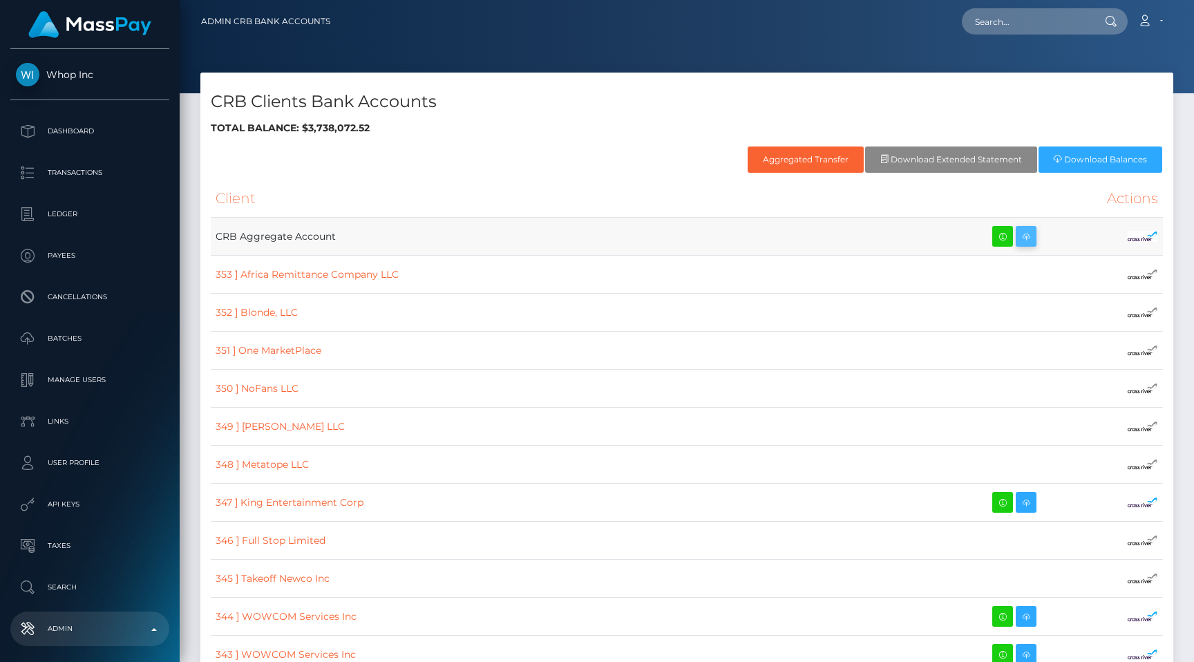
click at [1018, 236] on icon at bounding box center [1026, 236] width 17 height 17
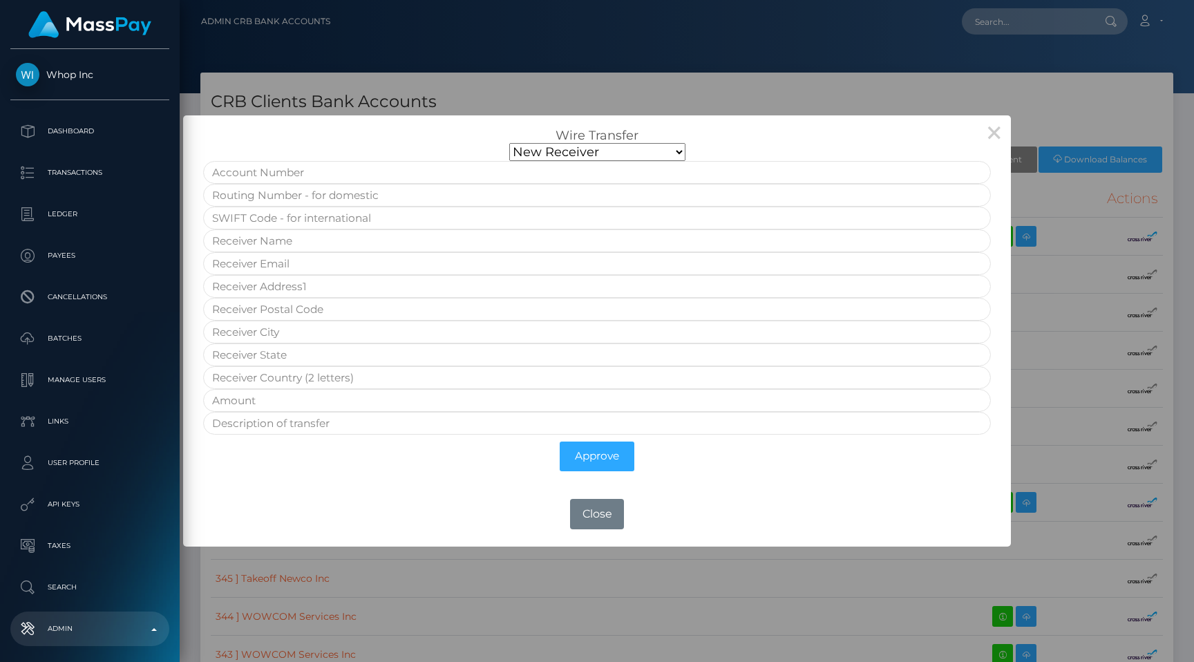
click at [613, 143] on select "New Receiver Neema Global -USD 7904" at bounding box center [597, 152] width 176 height 18
click at [509, 161] on select "New Receiver Neema Global -USD 7904" at bounding box center [597, 152] width 176 height 18
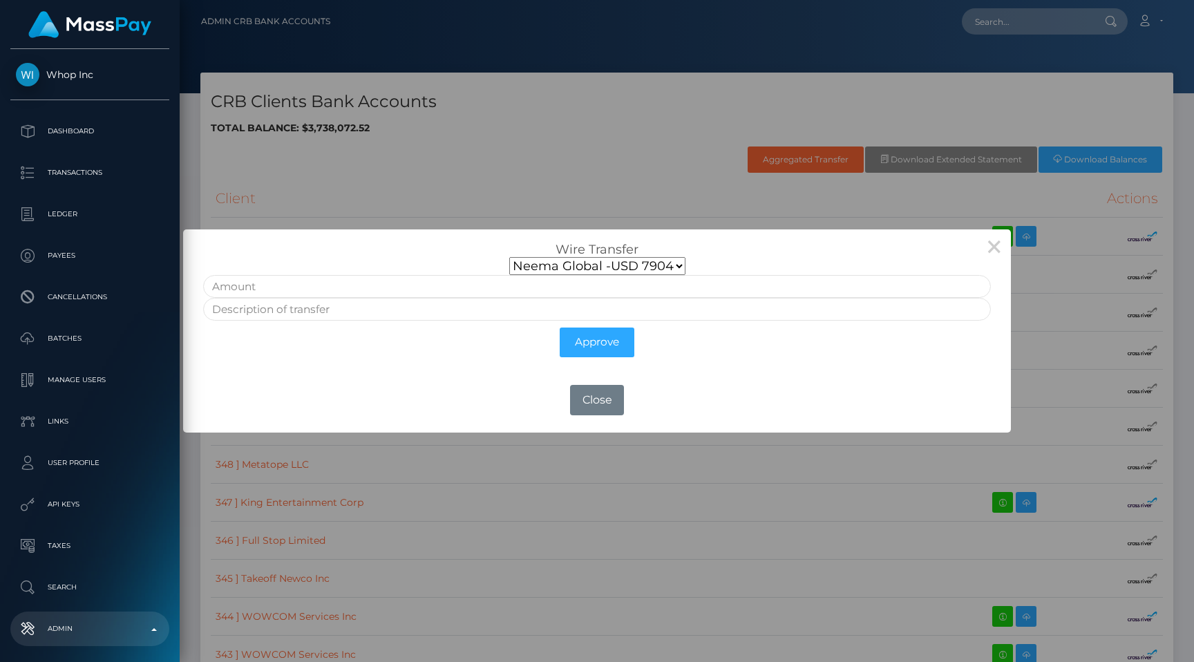
click at [618, 264] on select "New Receiver Neema Global -USD 7904" at bounding box center [597, 266] width 176 height 18
select select "new"
click at [509, 257] on select "New Receiver Neema Global -USD 7904" at bounding box center [597, 266] width 176 height 18
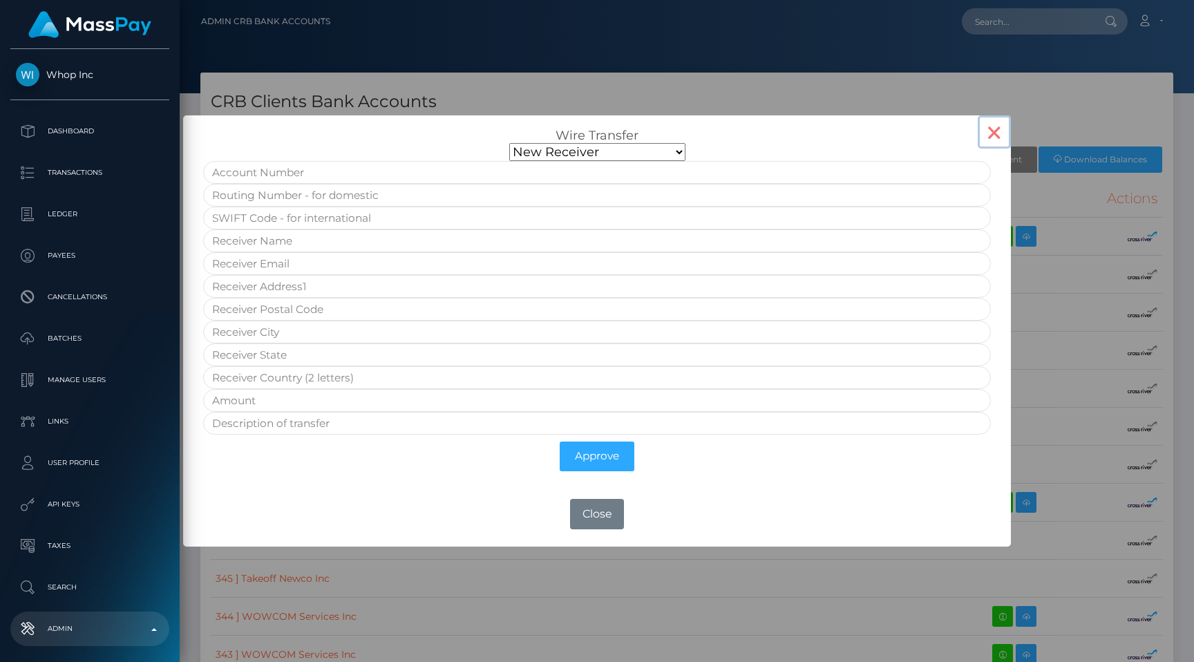
click at [990, 136] on button "×" at bounding box center [993, 131] width 33 height 33
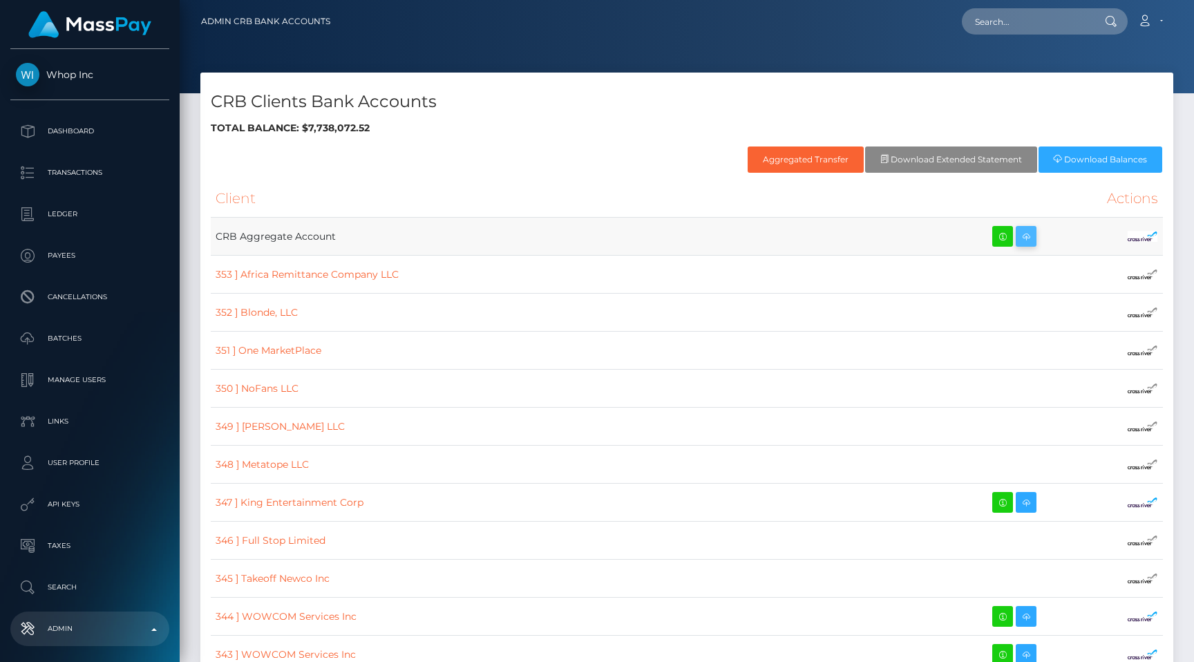
click at [1018, 238] on icon at bounding box center [1026, 236] width 17 height 17
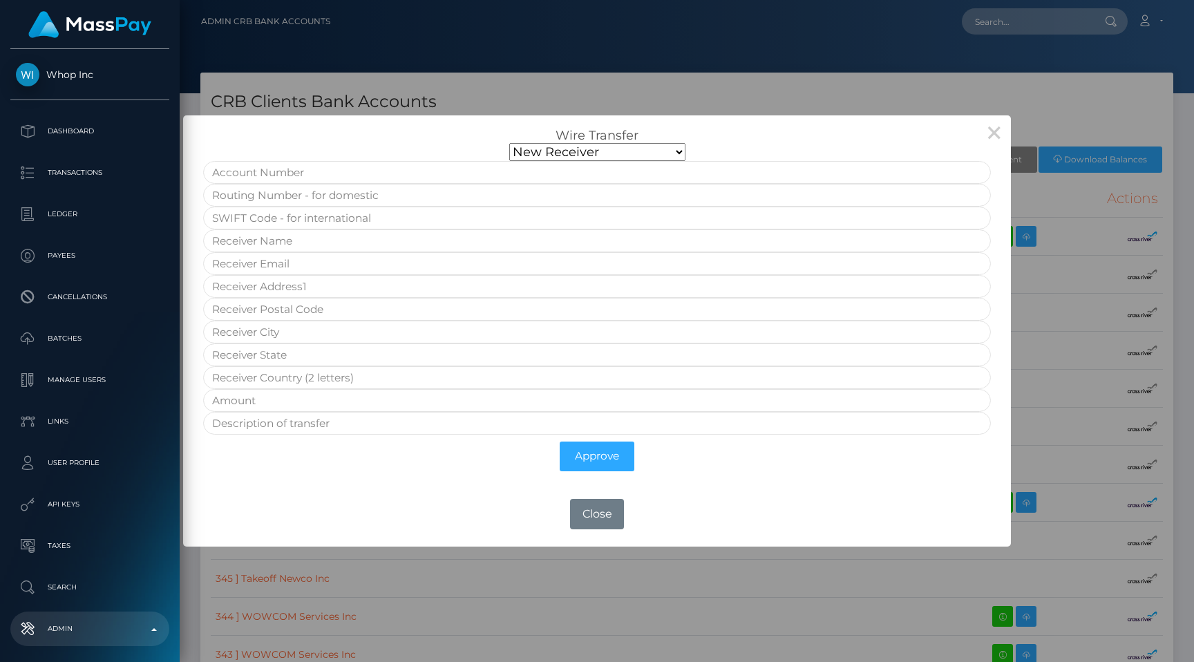
click at [586, 146] on select "New Receiver Neema Global -USD 7904" at bounding box center [597, 152] width 176 height 18
select select "81a24c6a-cc90-4c8a-a689-c682a58623c3"
click at [509, 161] on select "New Receiver Neema Global -USD 7904" at bounding box center [597, 152] width 176 height 18
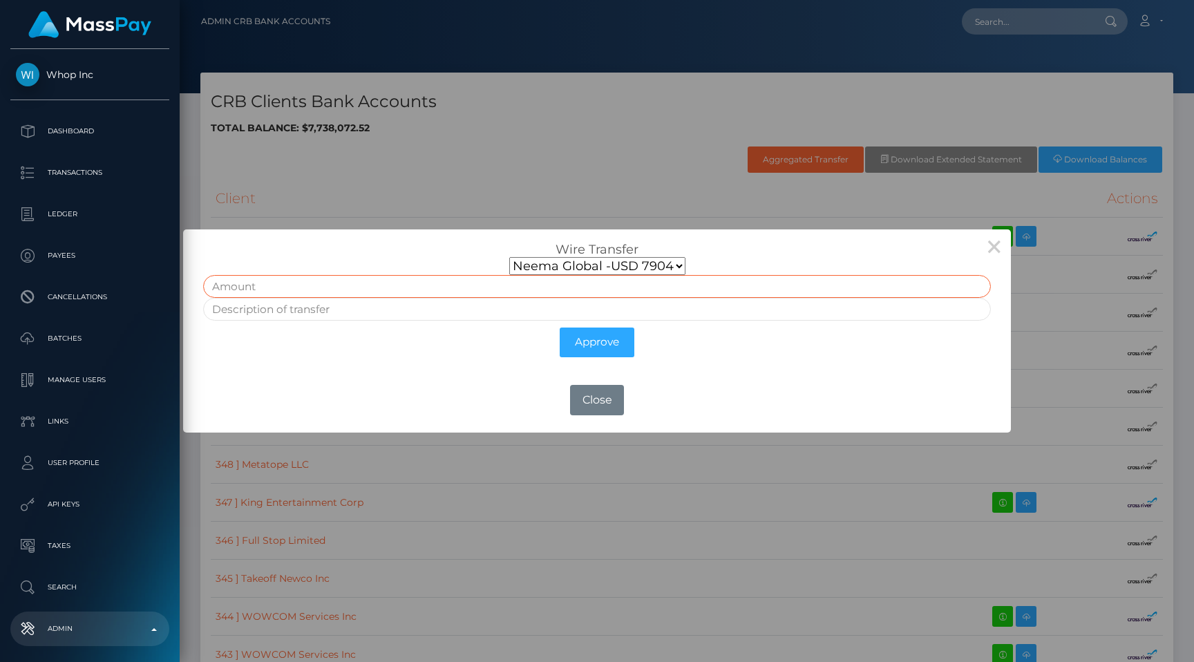
click at [390, 289] on input "text" at bounding box center [596, 286] width 787 height 23
type input "5"
click at [374, 311] on input "text" at bounding box center [596, 309] width 787 height 23
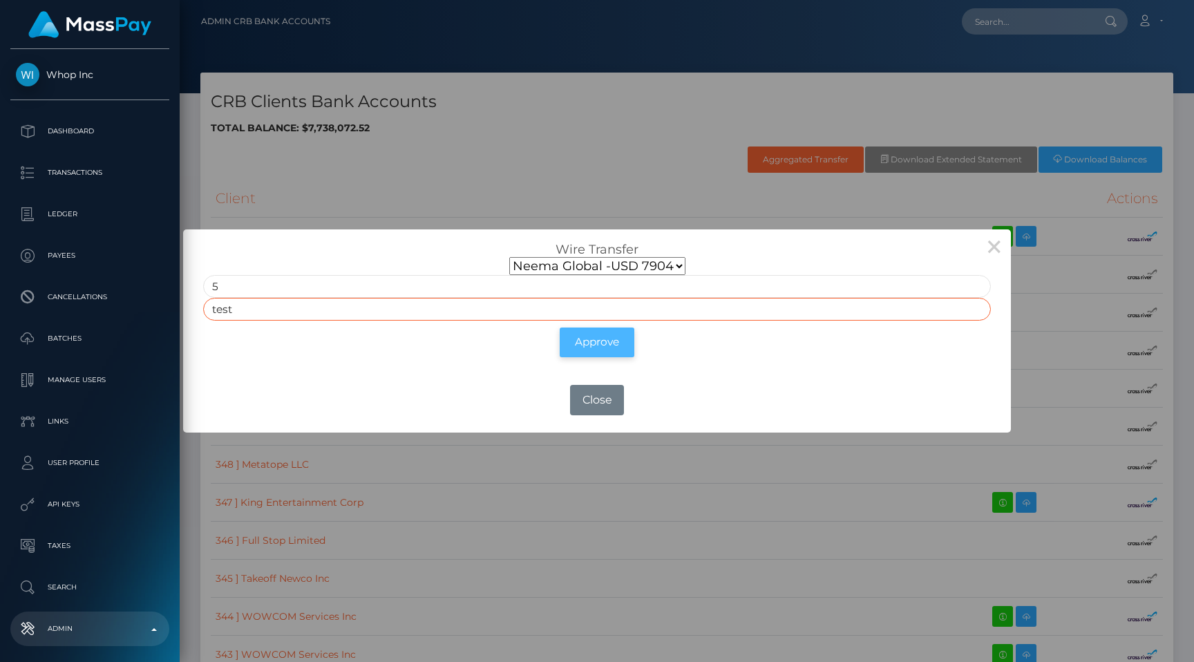
type input "test"
click at [590, 352] on button "Approve" at bounding box center [597, 342] width 75 height 30
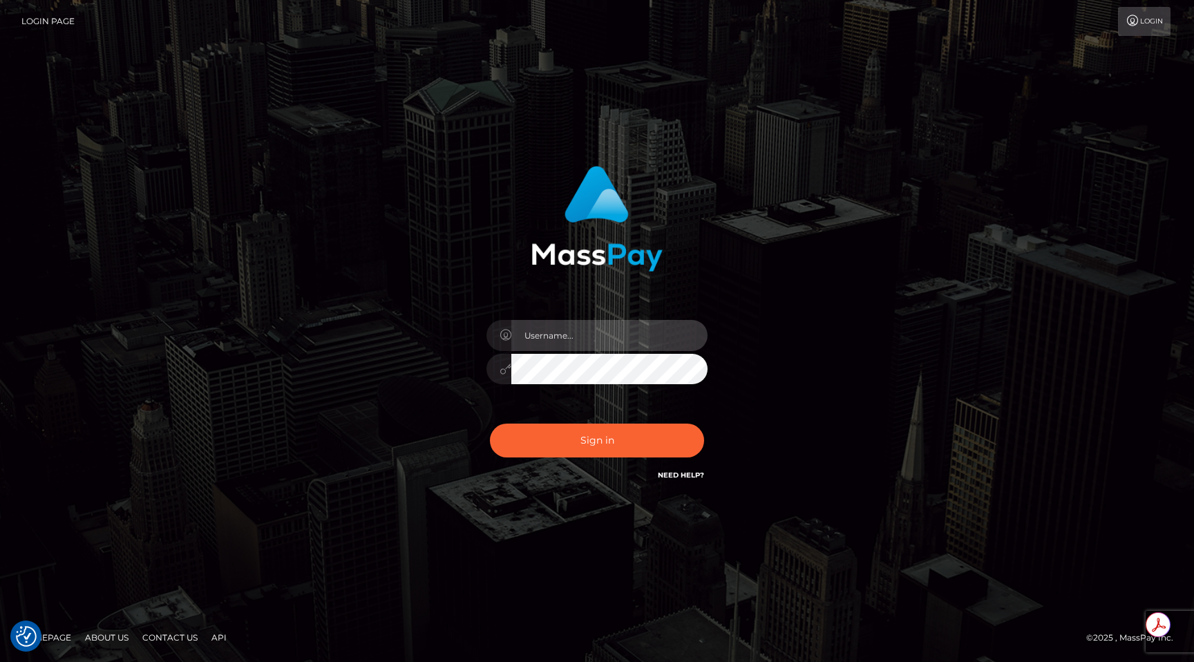
type input "egblue"
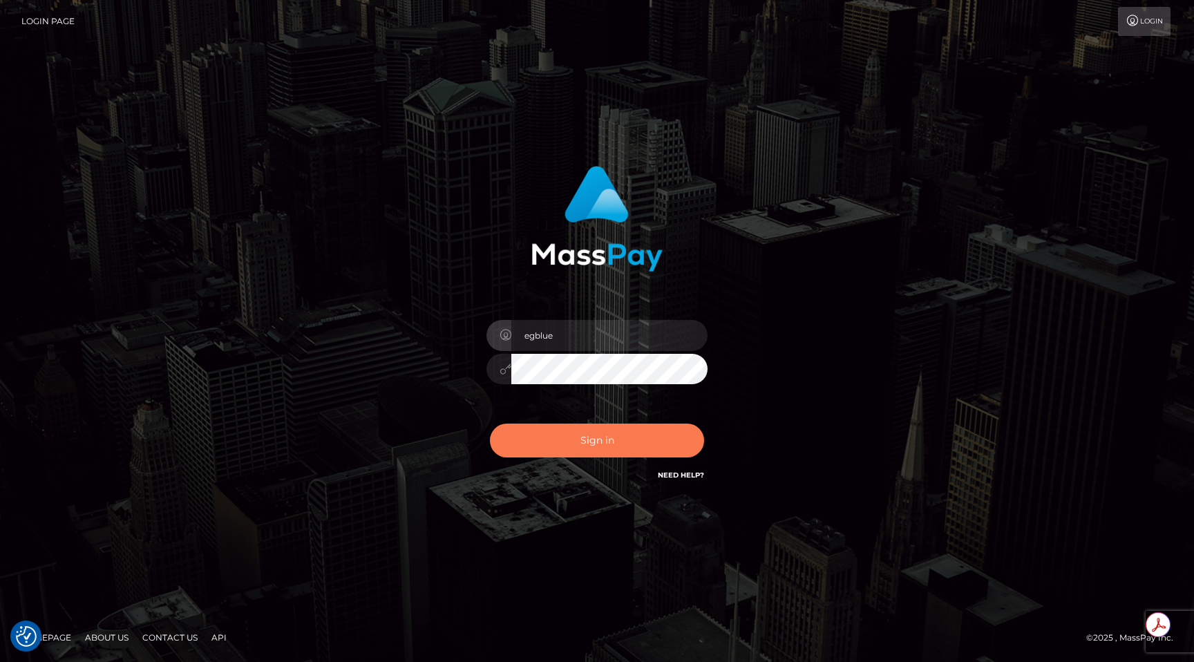
click at [650, 451] on button "Sign in" at bounding box center [597, 440] width 214 height 34
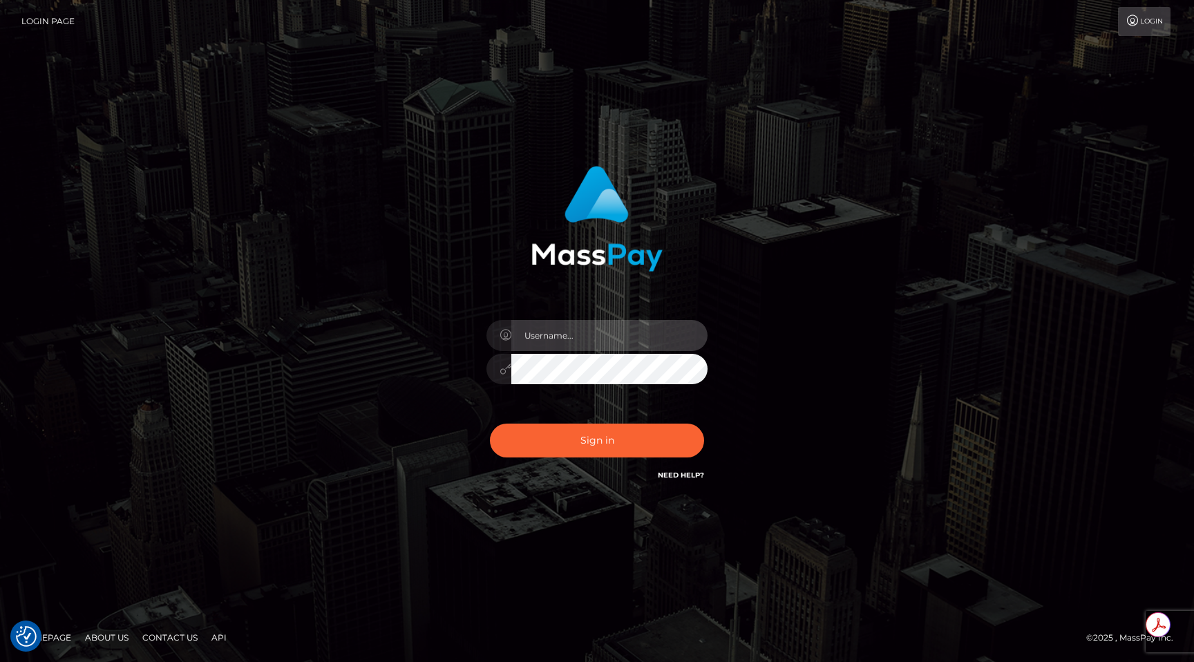
type input "egblue"
click at [490, 423] on button "Sign in" at bounding box center [597, 440] width 214 height 34
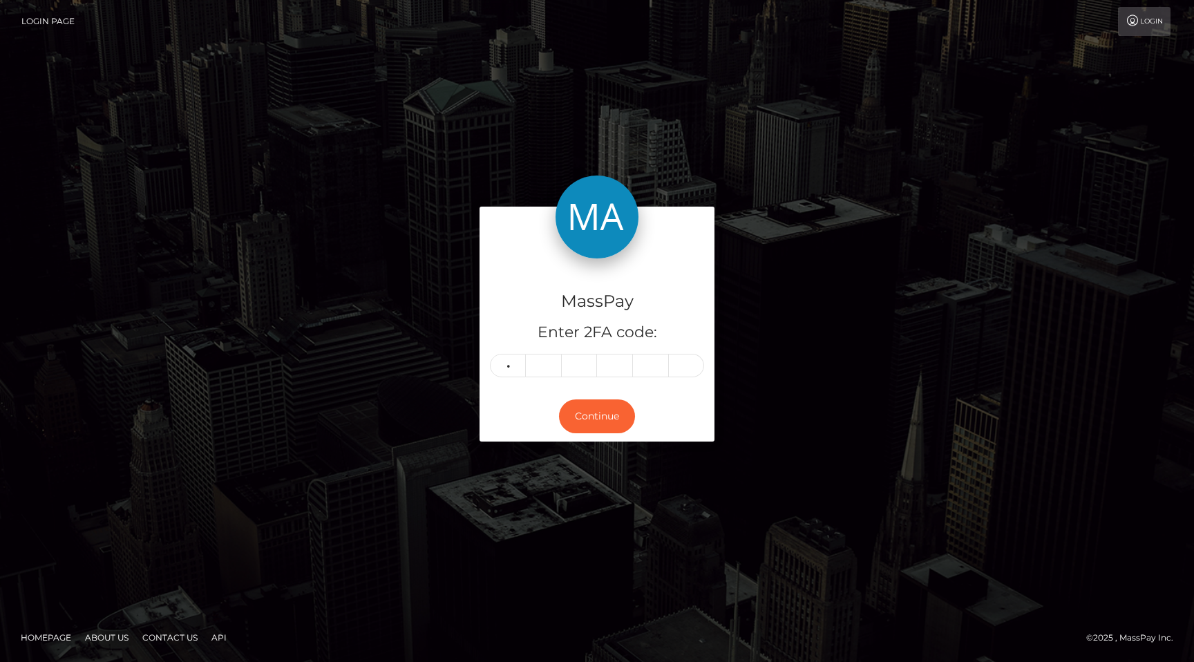
type input "1"
type input "8"
type input "1"
type input "0"
type input "8"
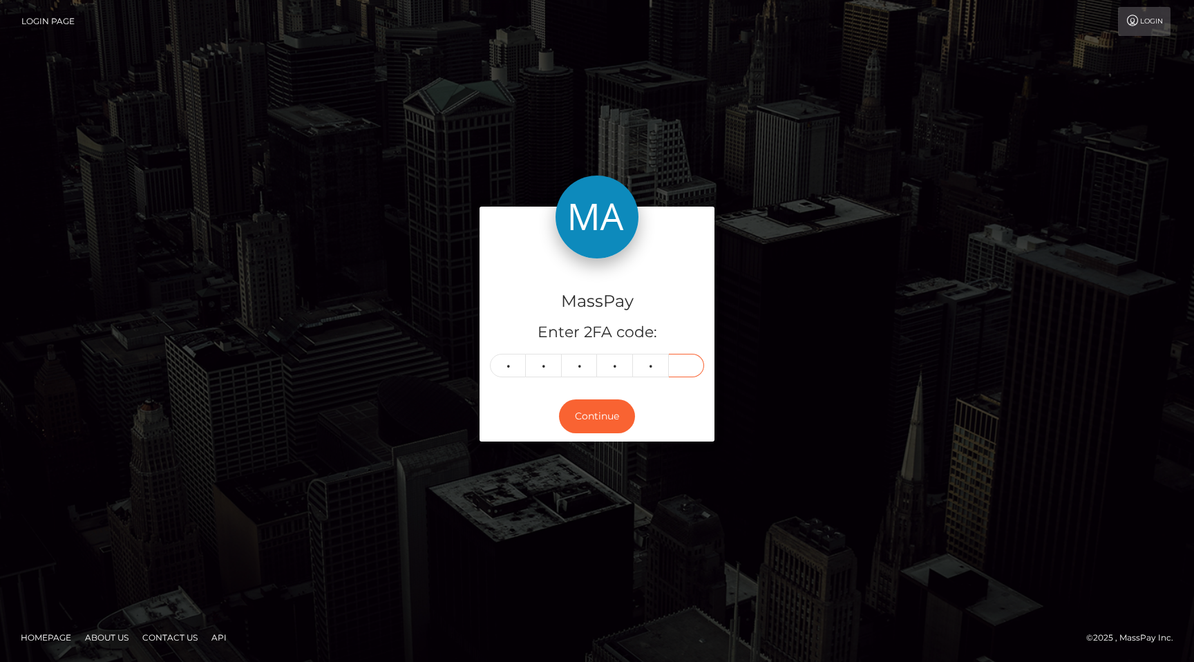
type input "5"
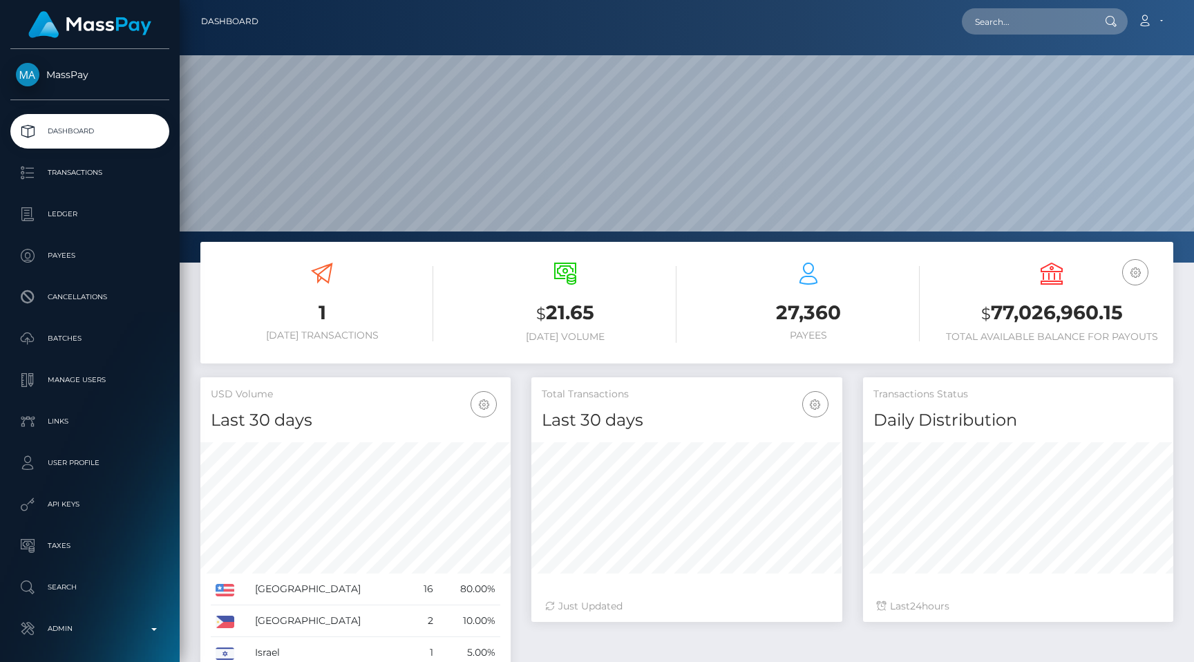
scroll to position [245, 310]
click at [84, 613] on link "Admin" at bounding box center [89, 628] width 159 height 35
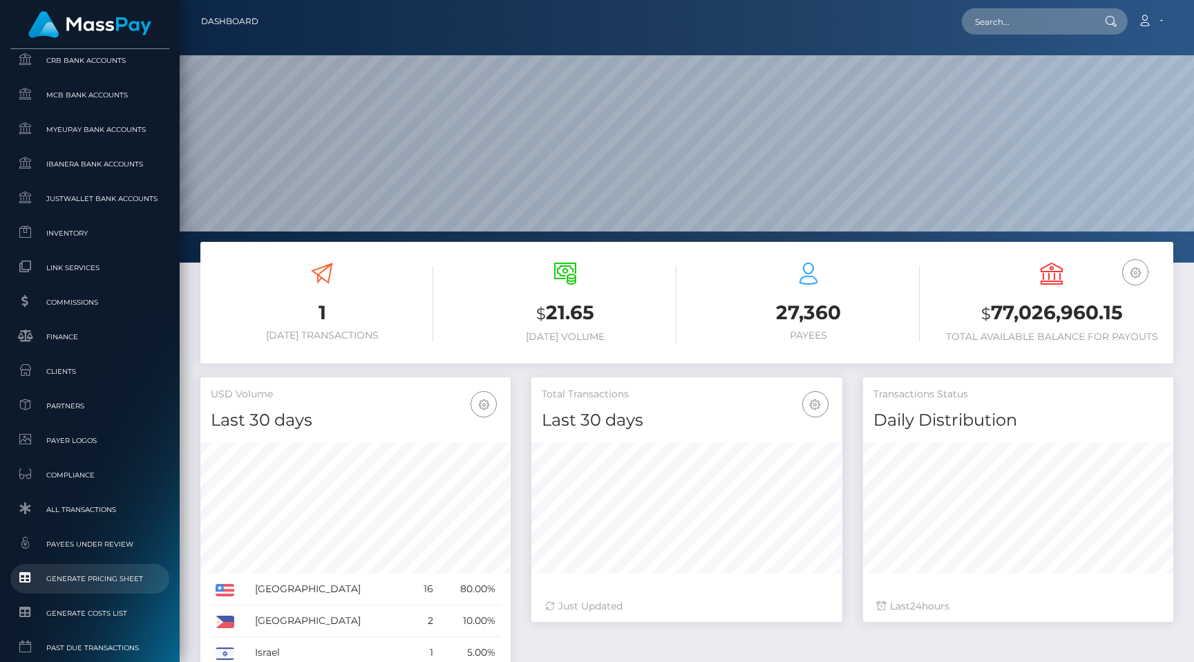
scroll to position [692, 0]
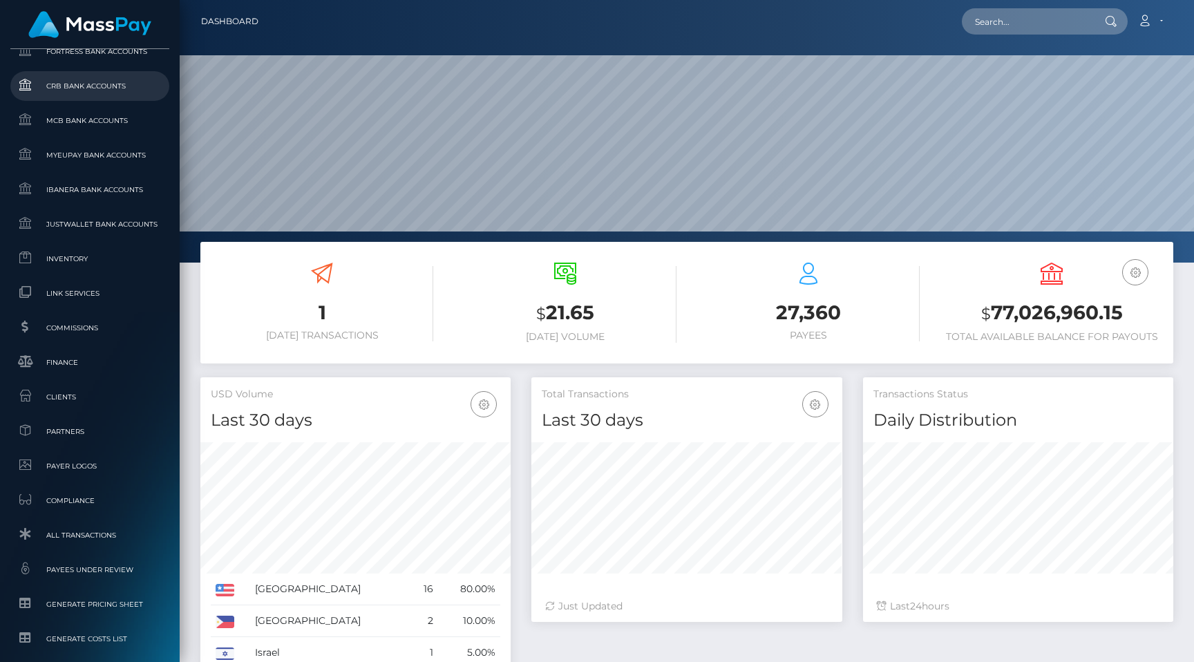
click at [77, 97] on link "CRB Bank Accounts" at bounding box center [89, 86] width 159 height 30
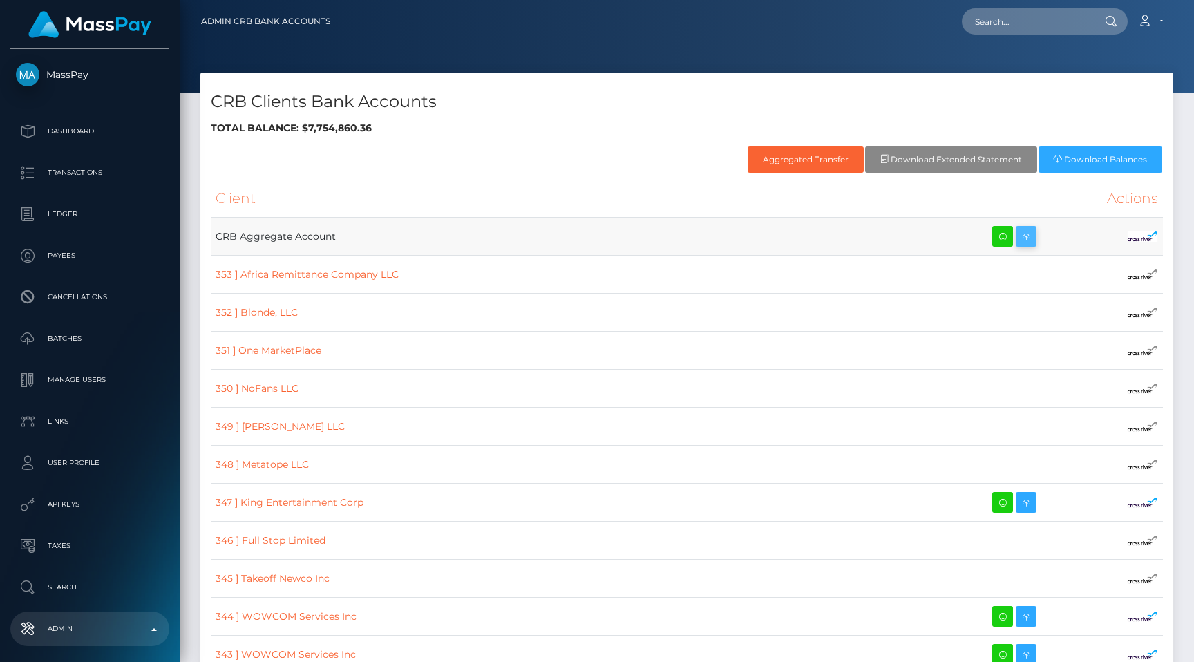
click at [1018, 237] on icon at bounding box center [1026, 236] width 17 height 17
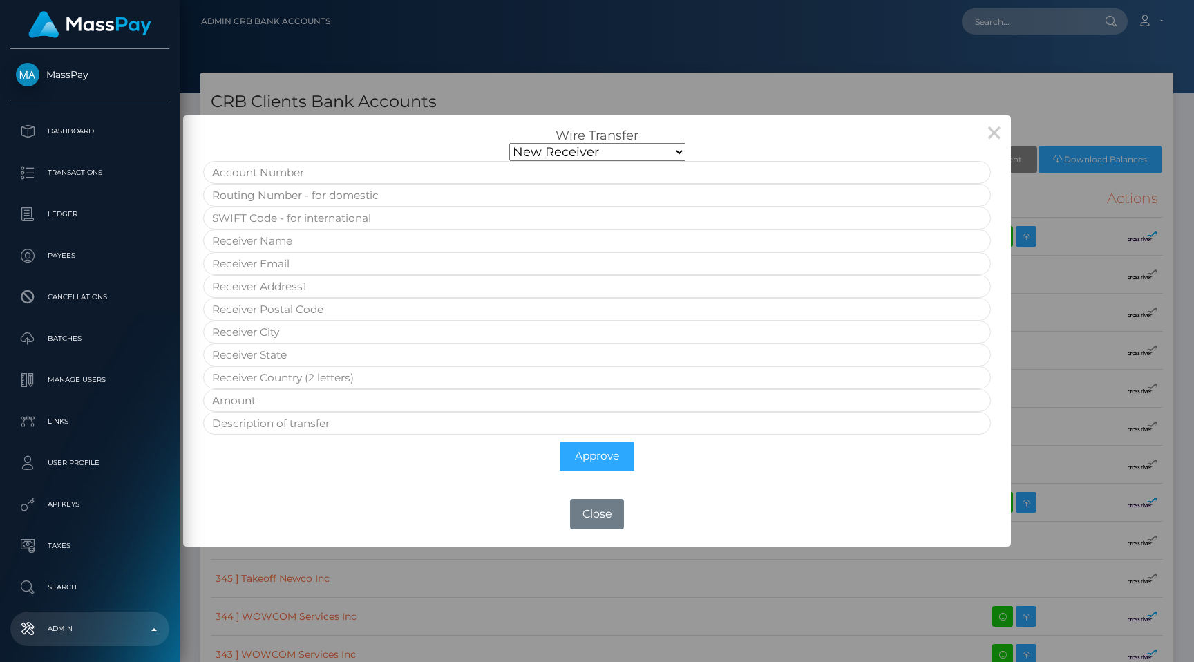
click at [531, 145] on select "New Receiver Neema Global -USD 7904" at bounding box center [597, 152] width 176 height 18
select select "81a24c6a-cc90-4c8a-a689-c682a58623c3"
click at [509, 161] on select "New Receiver Neema Global -USD 7904" at bounding box center [597, 152] width 176 height 18
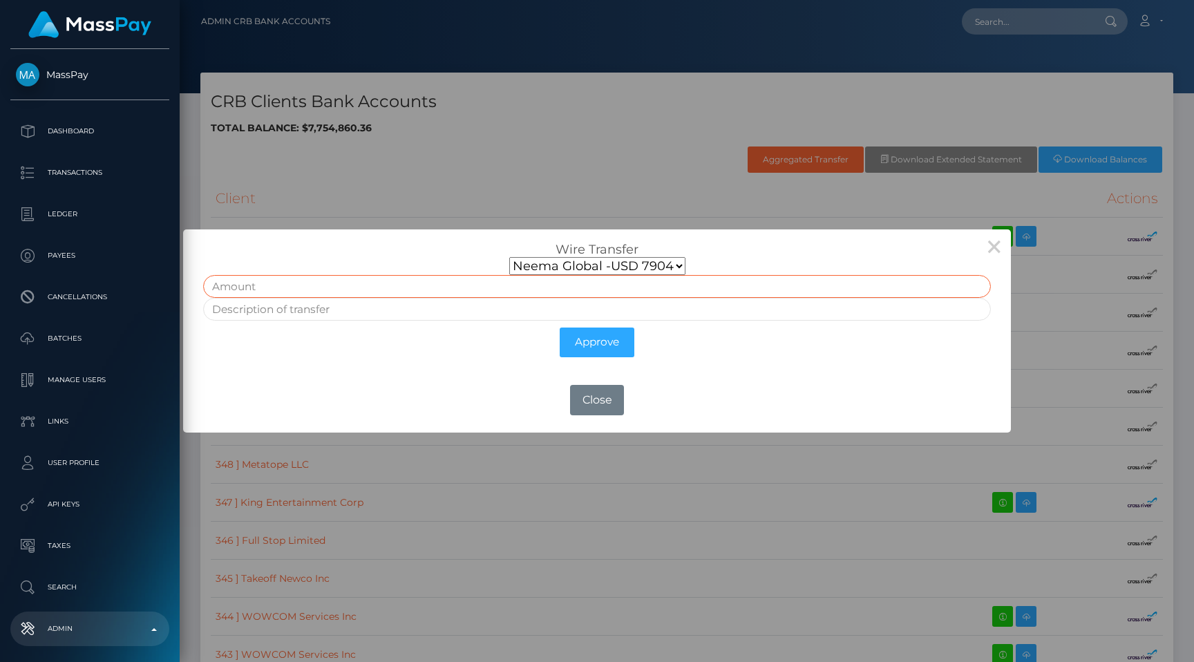
click at [446, 280] on input "text" at bounding box center [596, 286] width 787 height 23
type input "5"
type input "Test"
click at [607, 332] on button "Approve" at bounding box center [597, 342] width 75 height 30
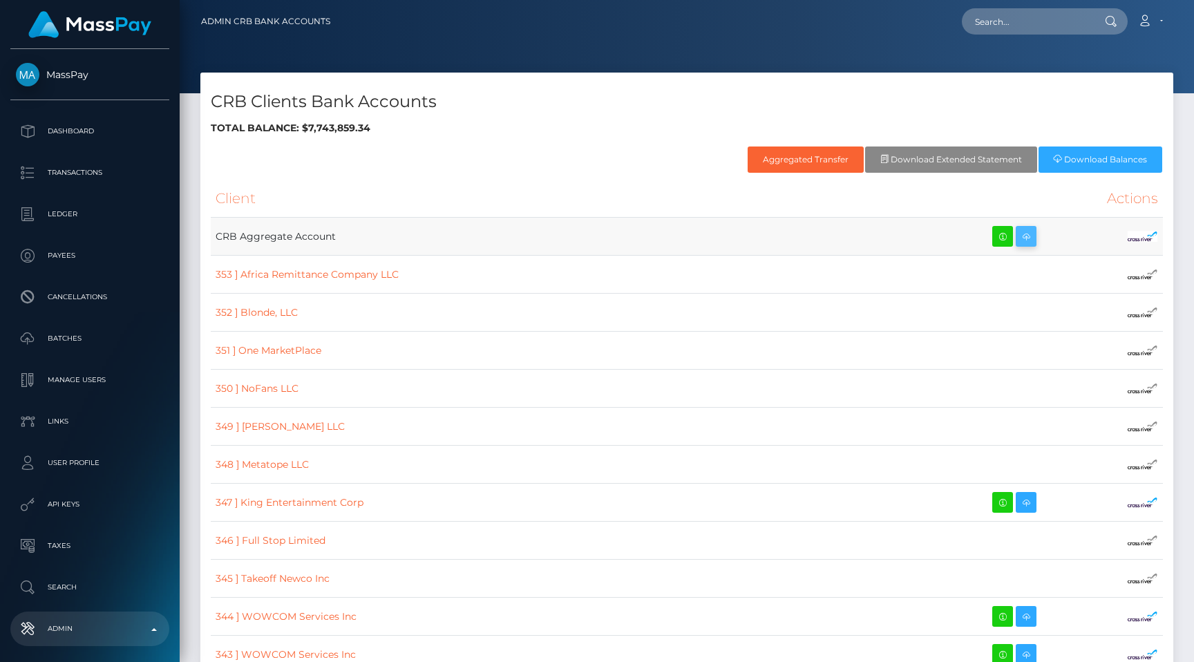
click at [1018, 228] on icon at bounding box center [1026, 236] width 17 height 17
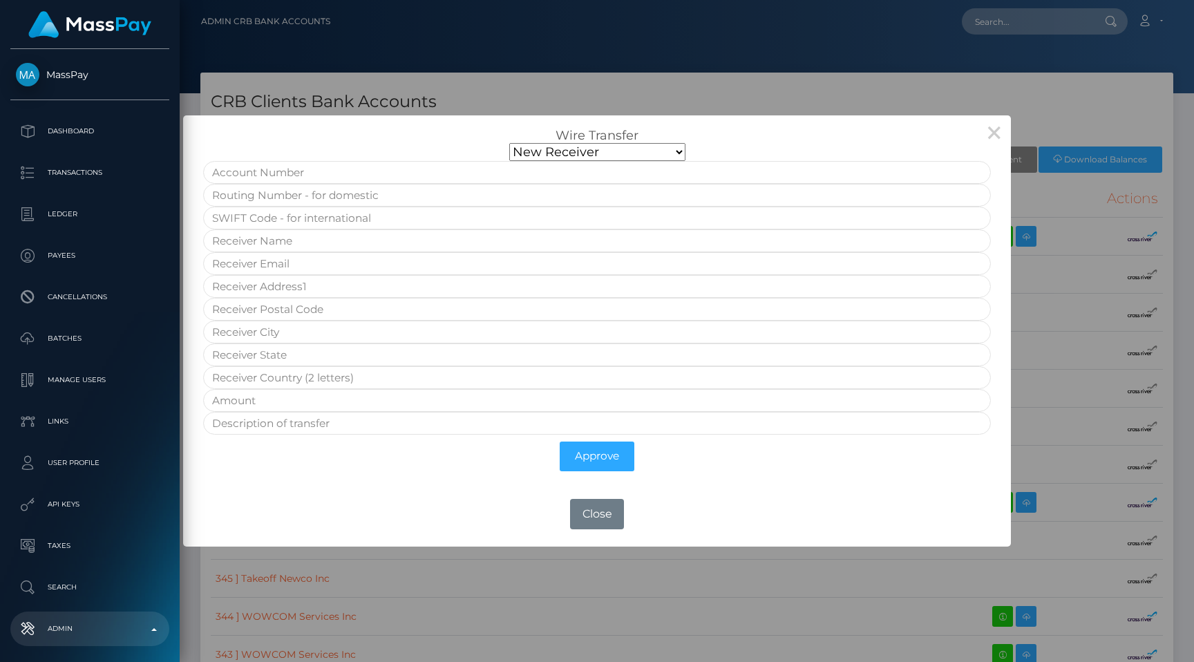
click at [534, 146] on select "New Receiver Neema Global -USD 7904" at bounding box center [597, 152] width 176 height 18
select select "81a24c6a-cc90-4c8a-a689-c682a58623c3"
click at [509, 161] on select "New Receiver Neema Global -USD 7904" at bounding box center [597, 152] width 176 height 18
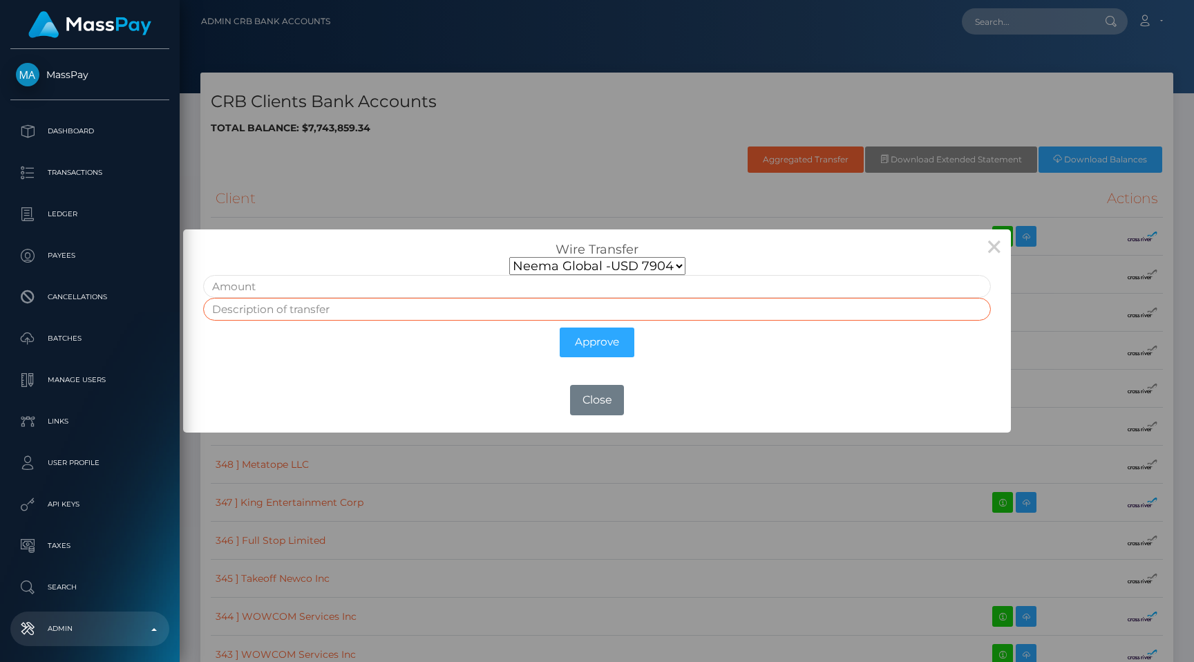
click at [508, 298] on input "text" at bounding box center [596, 309] width 787 height 23
click at [496, 286] on input "text" at bounding box center [596, 286] width 787 height 23
type input "5"
type input "test"
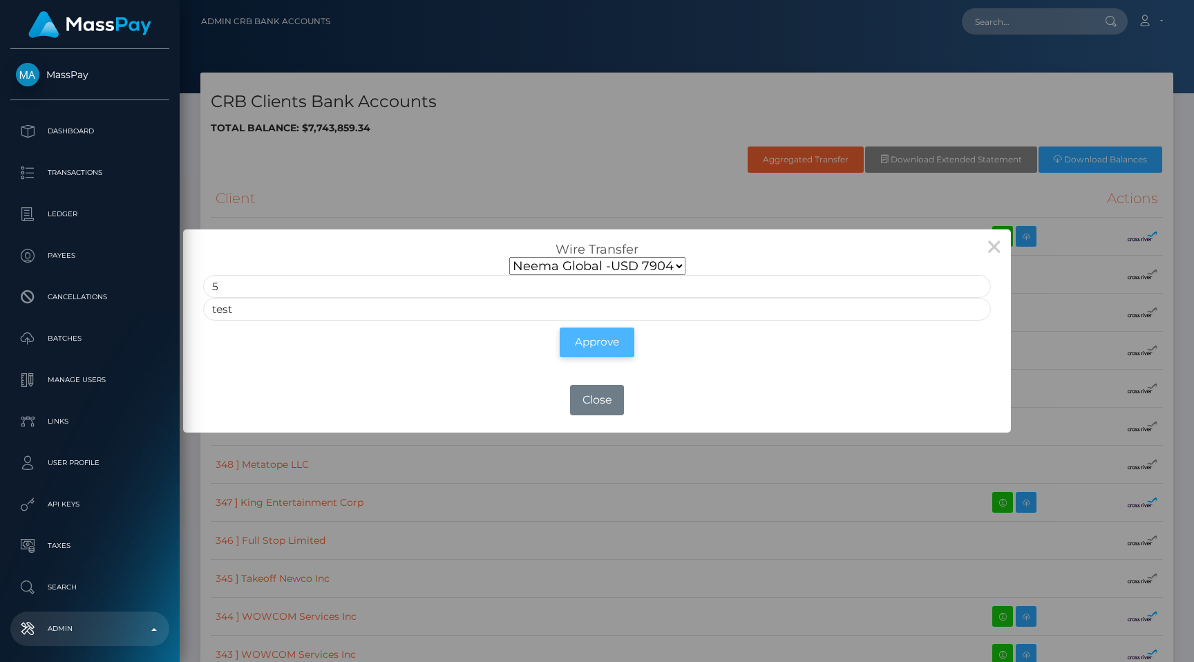
click at [588, 342] on button "Approve" at bounding box center [597, 342] width 75 height 30
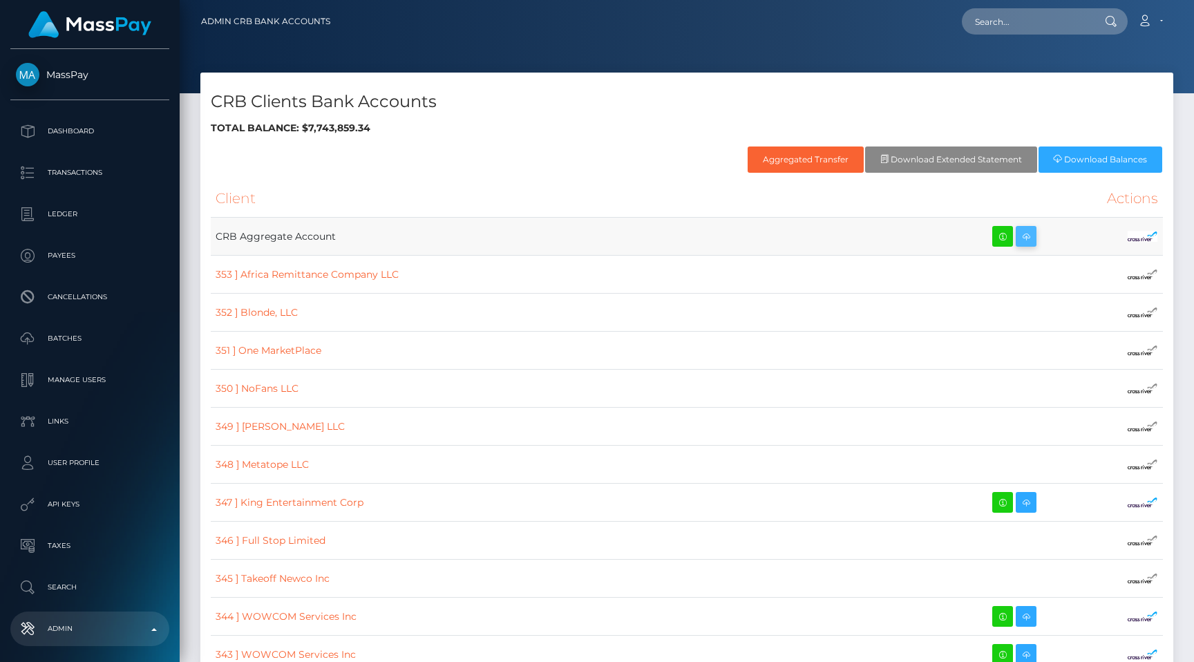
click at [1018, 239] on icon at bounding box center [1026, 236] width 17 height 17
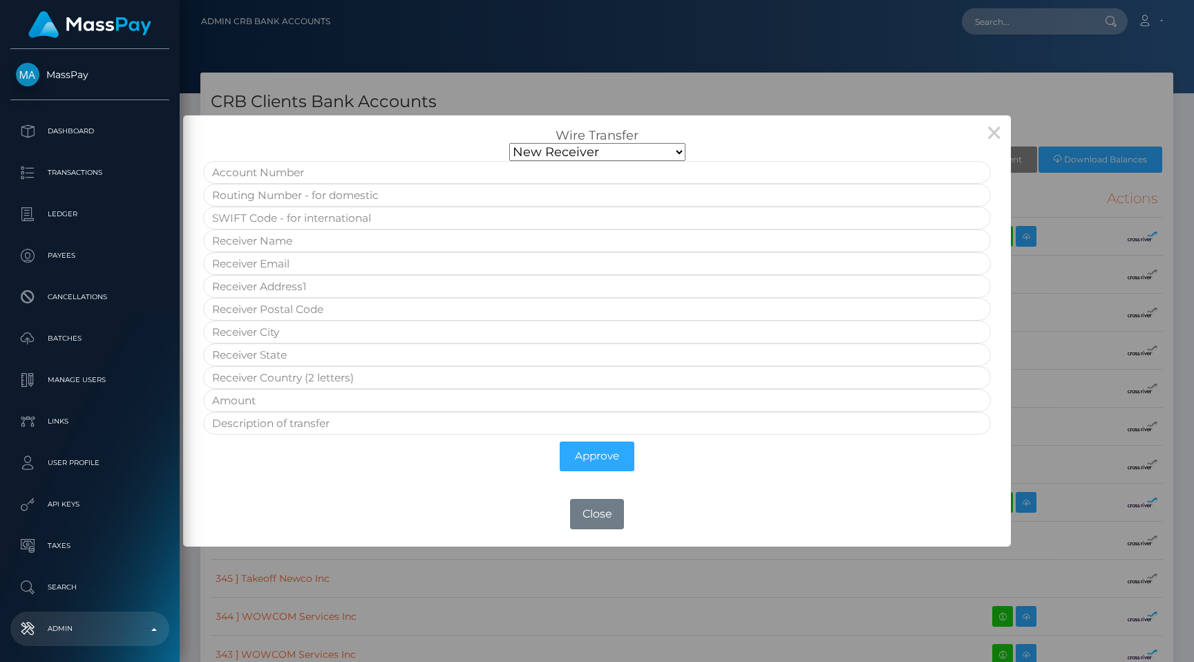
click at [537, 146] on select "New Receiver Neema Global -USD 7904" at bounding box center [597, 152] width 176 height 18
select select "81a24c6a-cc90-4c8a-a689-c682a58623c3"
click at [509, 161] on select "New Receiver Neema Global -USD 7904" at bounding box center [597, 152] width 176 height 18
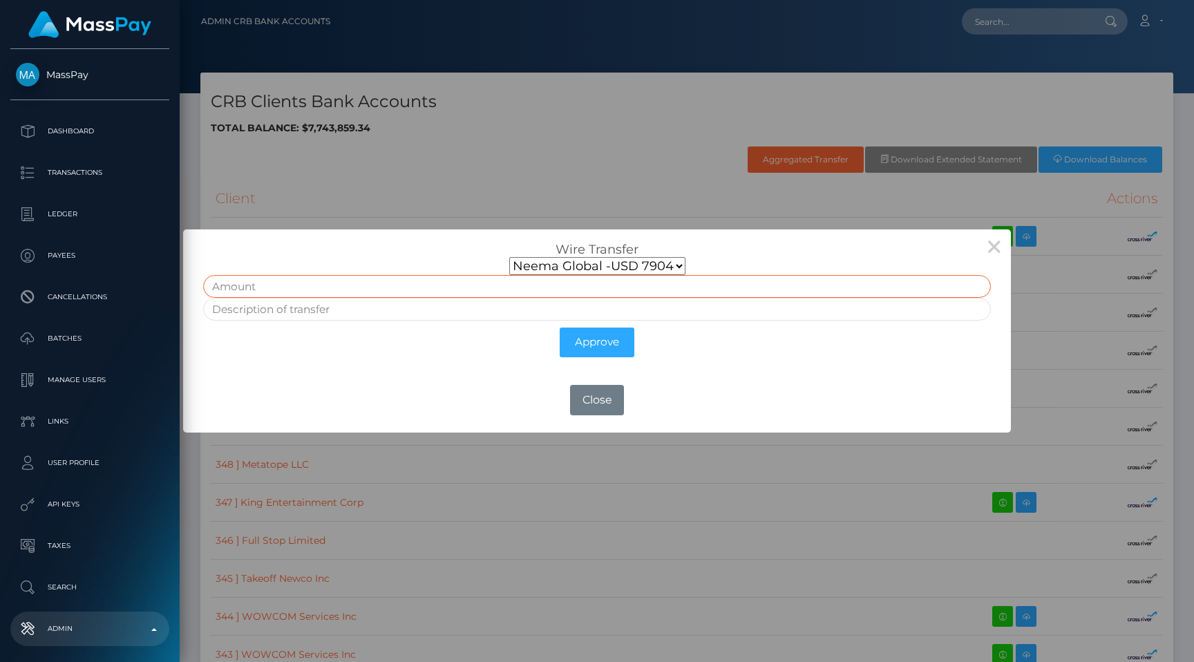
click at [397, 278] on input "text" at bounding box center [596, 286] width 787 height 23
type input "5"
click at [381, 310] on input "text" at bounding box center [596, 309] width 787 height 23
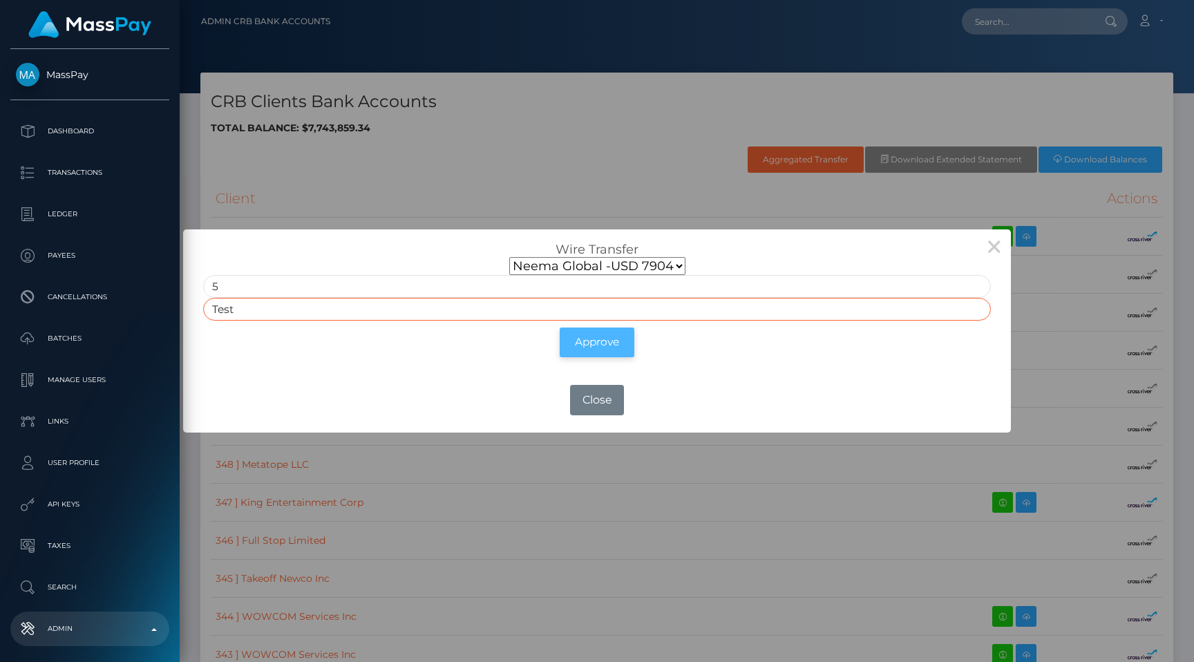
type input "Test"
click at [598, 352] on button "Approve" at bounding box center [597, 342] width 75 height 30
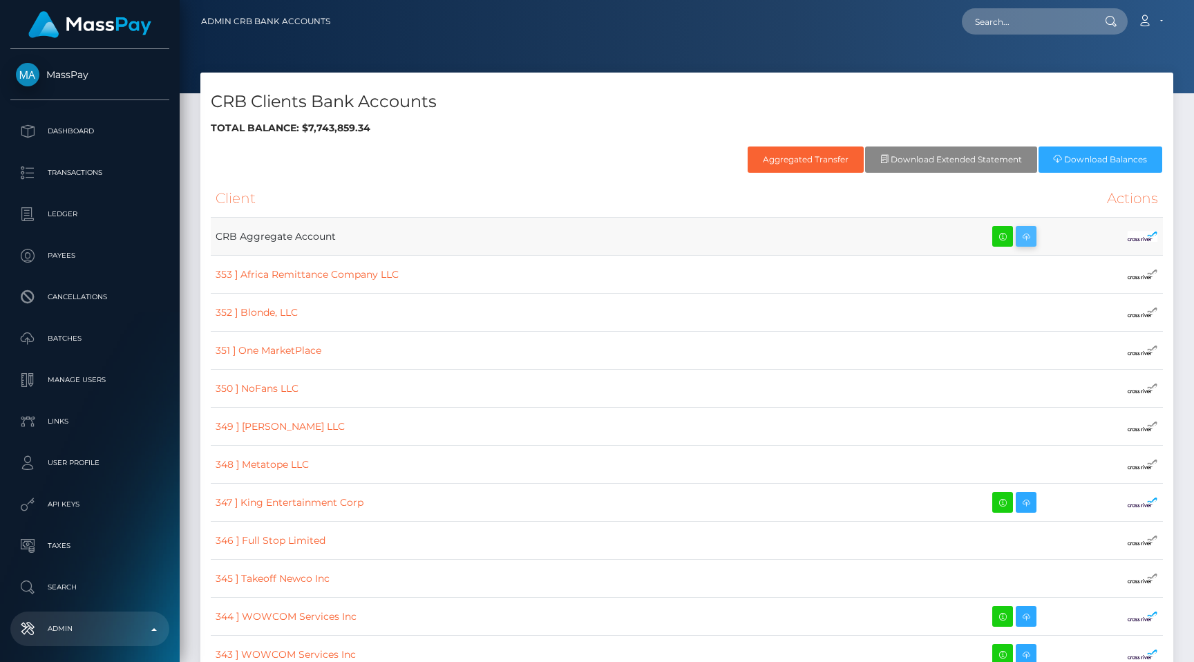
click at [1018, 231] on icon at bounding box center [1026, 236] width 17 height 17
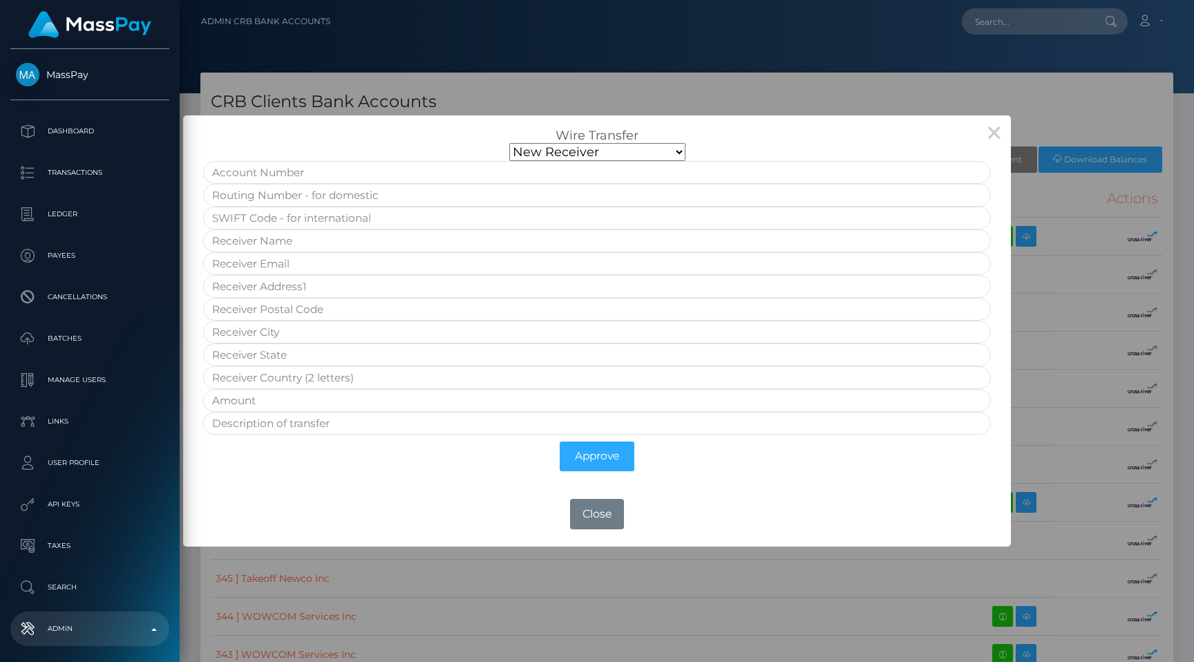
click at [593, 156] on select "New Receiver Neema Global -USD 7904" at bounding box center [597, 152] width 176 height 18
select select "81a24c6a-cc90-4c8a-a689-c682a58623c3"
click at [509, 161] on select "New Receiver Neema Global -USD 7904" at bounding box center [597, 152] width 176 height 18
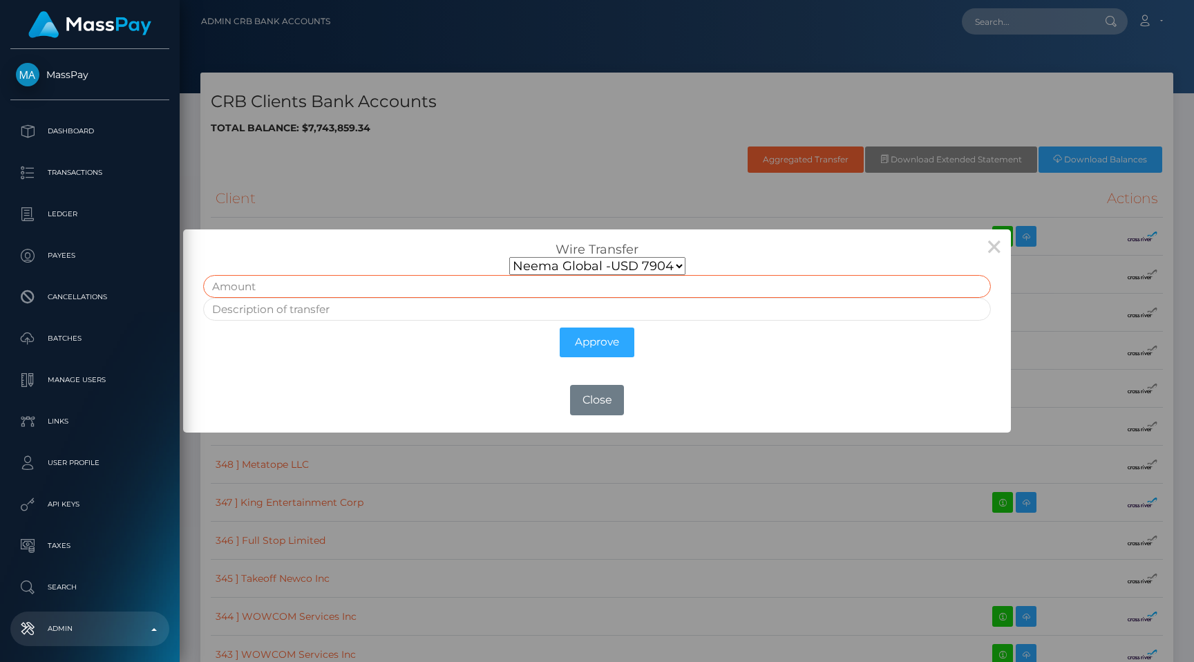
click at [515, 287] on input "text" at bounding box center [596, 286] width 787 height 23
type input "5"
click at [406, 309] on input "text" at bounding box center [596, 309] width 787 height 23
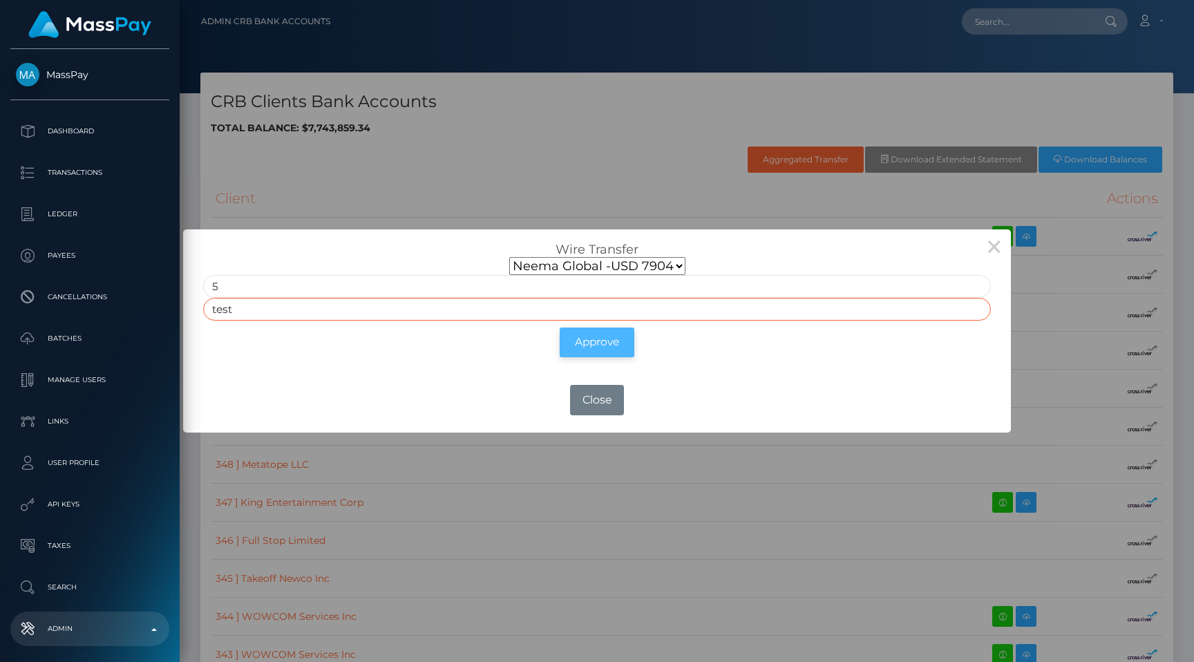
type input "test"
click at [601, 353] on button "Approve" at bounding box center [597, 342] width 75 height 30
